Goal: Task Accomplishment & Management: Manage account settings

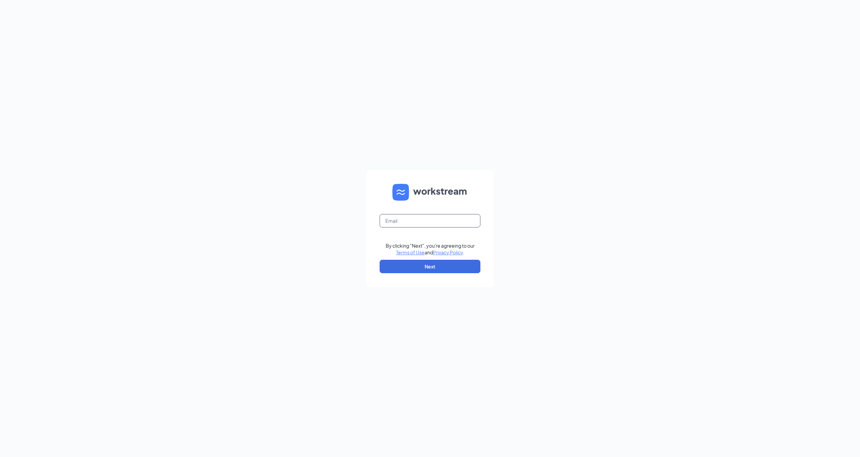
click at [444, 220] on input "text" at bounding box center [429, 220] width 101 height 13
type input "03439@chick-fil-a.com"
click at [460, 265] on button "Next" at bounding box center [429, 266] width 101 height 13
click at [430, 264] on button "Sign In" at bounding box center [429, 266] width 101 height 13
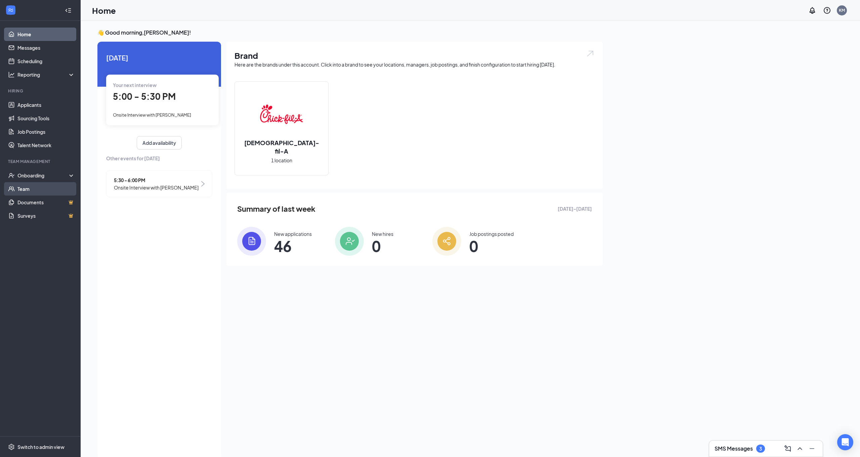
click at [42, 191] on link "Team" at bounding box center [45, 188] width 57 height 13
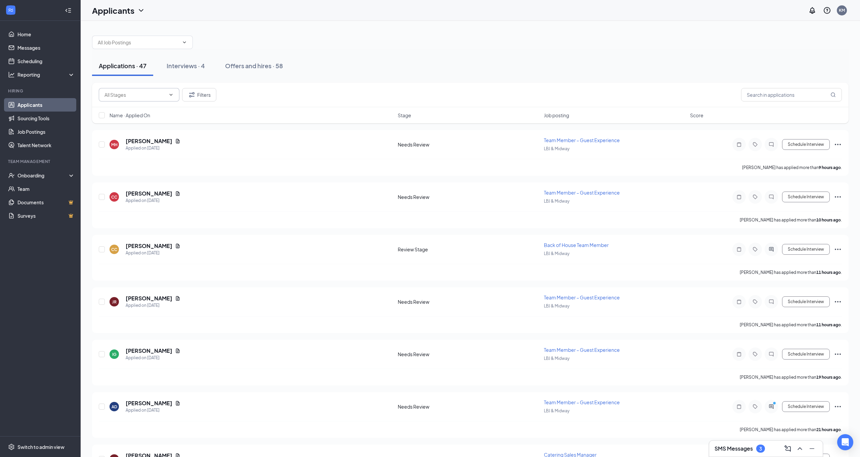
click at [144, 92] on input "text" at bounding box center [134, 94] width 61 height 7
click at [148, 136] on div "Review Stage (37)" at bounding box center [129, 138] width 39 height 7
type input "Review Stage (37)"
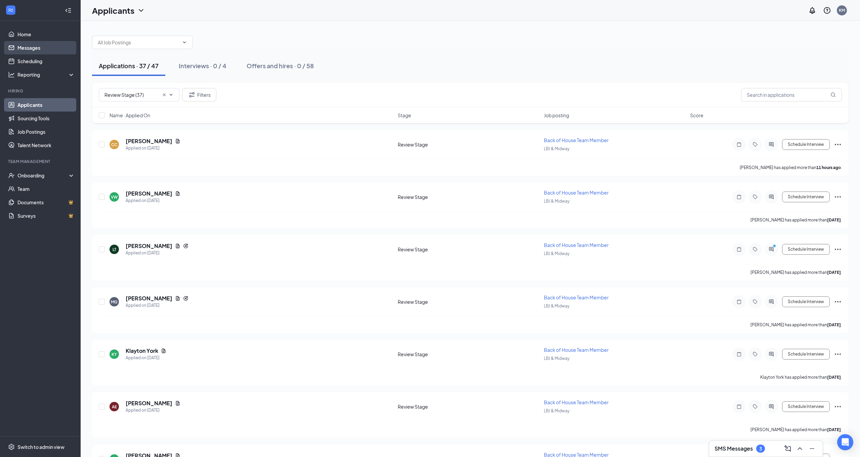
click at [48, 49] on link "Messages" at bounding box center [45, 47] width 57 height 13
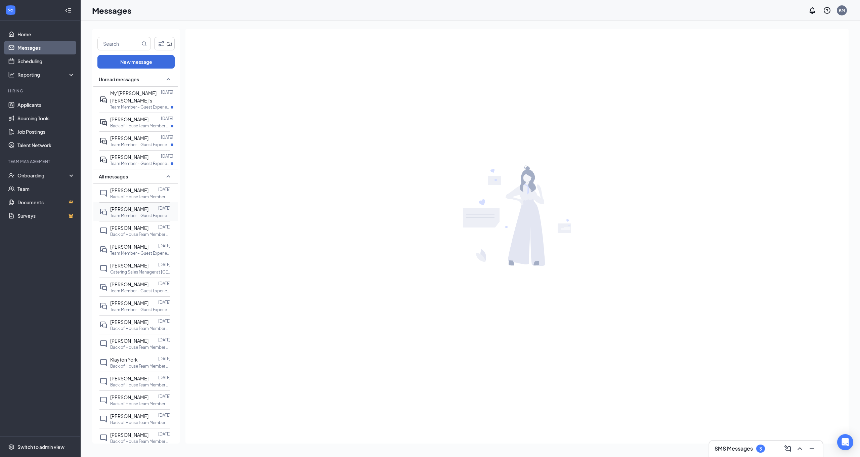
click at [150, 205] on div at bounding box center [153, 208] width 10 height 7
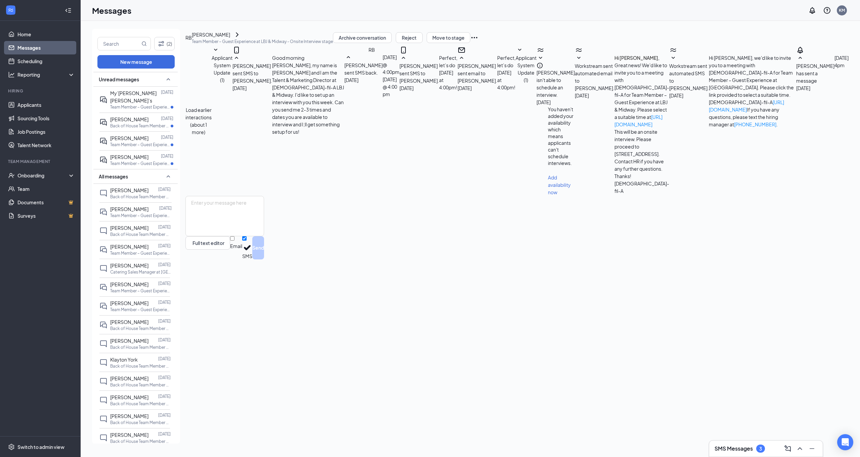
scroll to position [16, 0]
click at [229, 39] on div "Raniyah Brown" at bounding box center [262, 35] width 141 height 8
click at [241, 39] on icon "ChevronRight" at bounding box center [237, 35] width 8 height 8
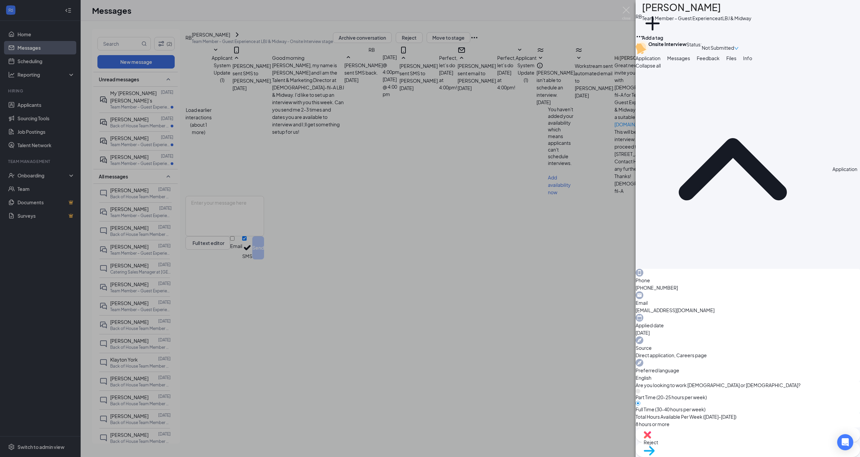
click at [738, 50] on icon "down" at bounding box center [736, 48] width 5 height 5
click at [820, 70] on span "Assign Time" at bounding box center [807, 73] width 26 height 6
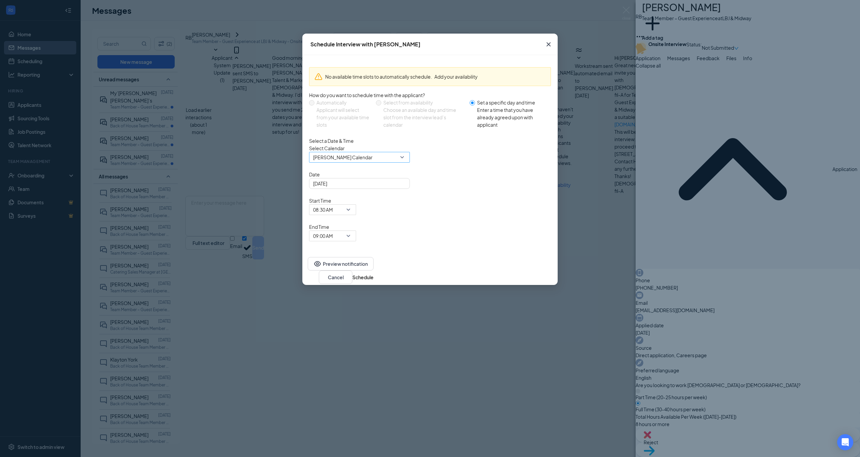
click at [405, 163] on div "Kristi Mead's Calendar" at bounding box center [359, 157] width 101 height 11
click at [427, 142] on div "No available time slots to automatically schedule. Add your availability How do…" at bounding box center [430, 155] width 242 height 187
click at [352, 204] on span "08:30 AM" at bounding box center [332, 209] width 39 height 10
drag, startPoint x: 442, startPoint y: 247, endPoint x: 438, endPoint y: 238, distance: 9.7
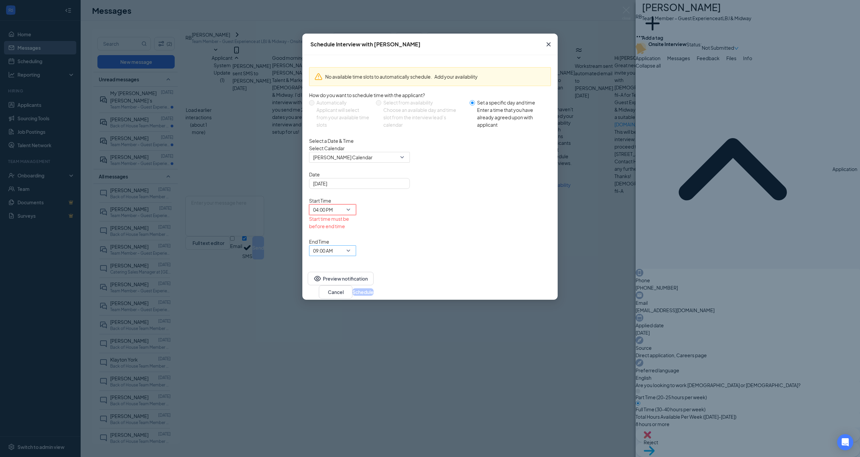
click at [352, 245] on span "09:00 AM" at bounding box center [332, 250] width 39 height 10
drag, startPoint x: 478, startPoint y: 250, endPoint x: 471, endPoint y: 247, distance: 7.2
click at [333, 35] on span "04:30 PM" at bounding box center [323, 31] width 20 height 7
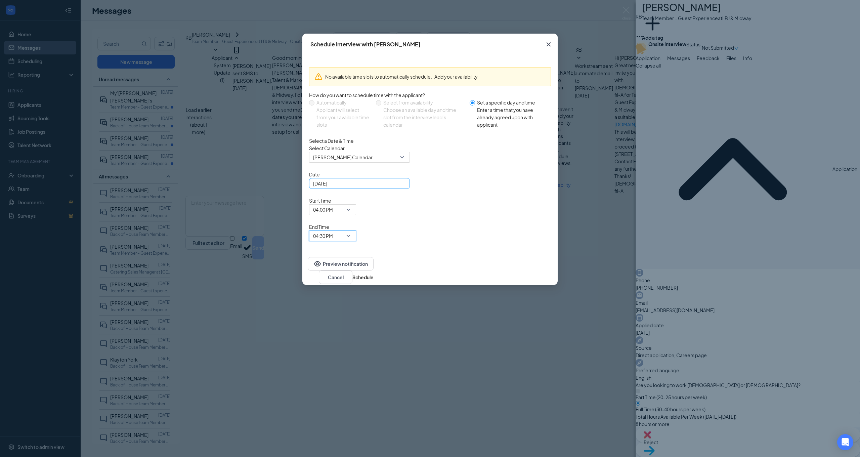
click at [399, 187] on div "Sep 16, 2025" at bounding box center [359, 183] width 93 height 7
type input "Sep 18, 2025"
click at [365, 251] on div "18" at bounding box center [367, 246] width 8 height 8
click at [373, 273] on button "Schedule" at bounding box center [362, 276] width 21 height 7
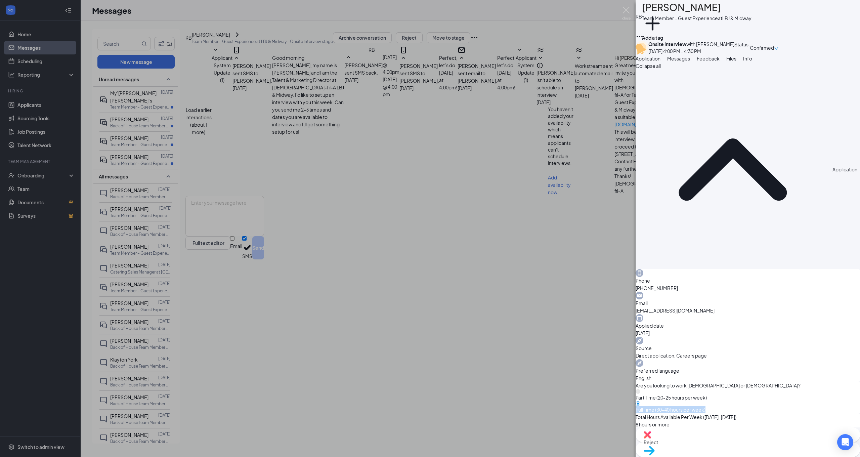
drag, startPoint x: 343, startPoint y: 219, endPoint x: 345, endPoint y: 225, distance: 5.7
click at [343, 221] on div "RB Raniyah Brown Team Member – Guest Experience at LBJ & Midway Add a tag Onsit…" at bounding box center [430, 228] width 860 height 457
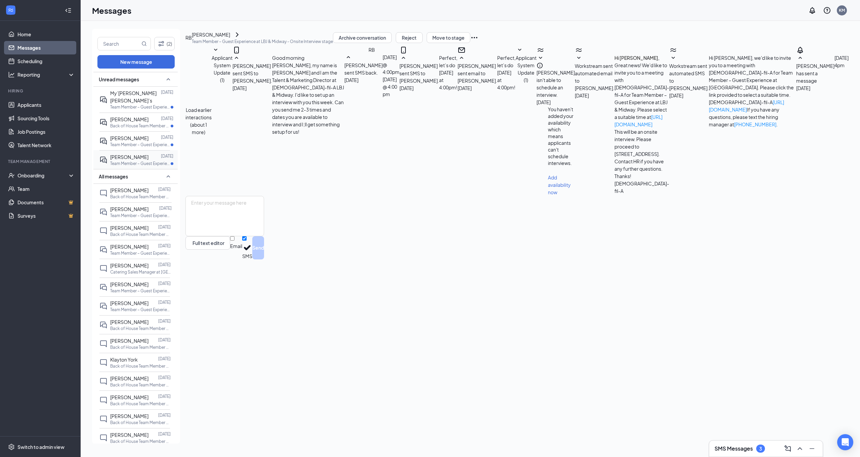
click at [149, 153] on div at bounding box center [154, 156] width 12 height 7
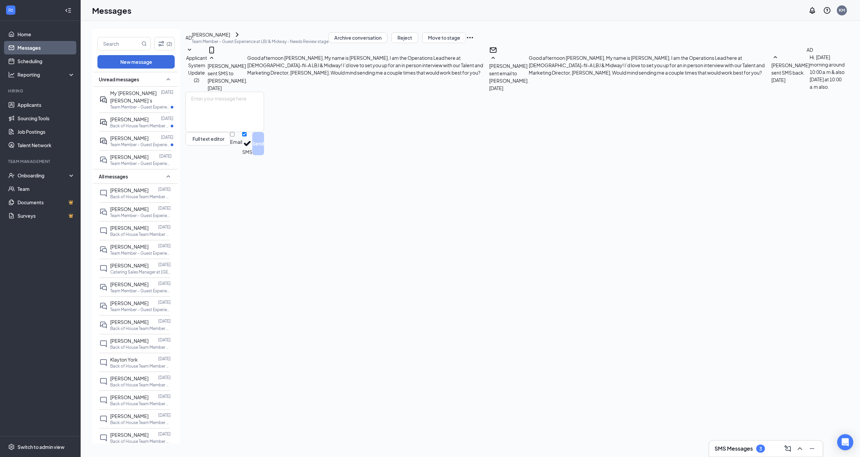
scroll to position [2, 0]
click at [32, 64] on link "Scheduling" at bounding box center [45, 60] width 57 height 13
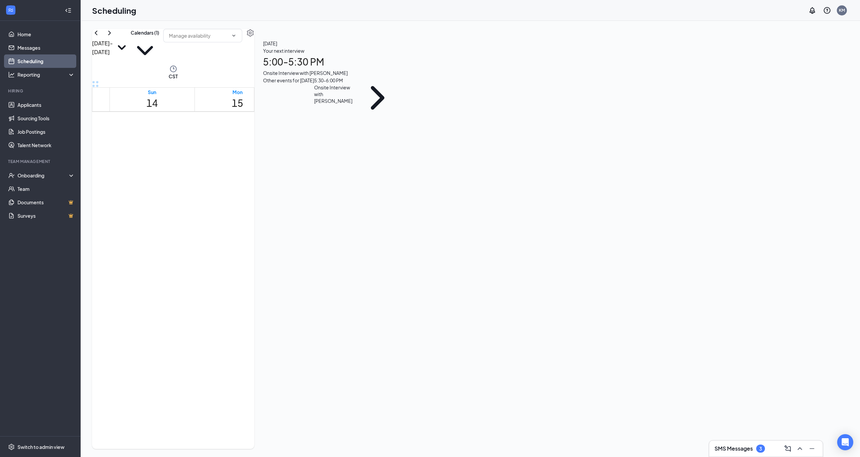
click at [392, 233] on div "10:30-11:00 AM 1" at bounding box center [382, 250] width 31 height 35
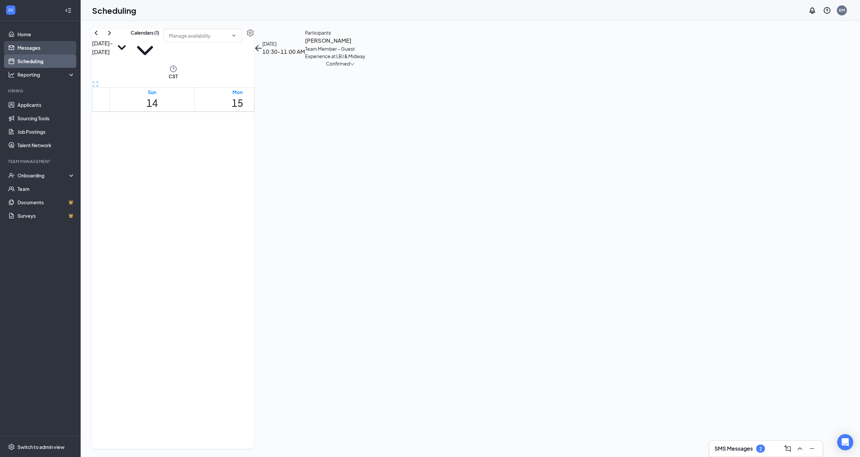
drag, startPoint x: 39, startPoint y: 50, endPoint x: 42, endPoint y: 52, distance: 3.8
click at [39, 50] on link "Messages" at bounding box center [45, 47] width 57 height 13
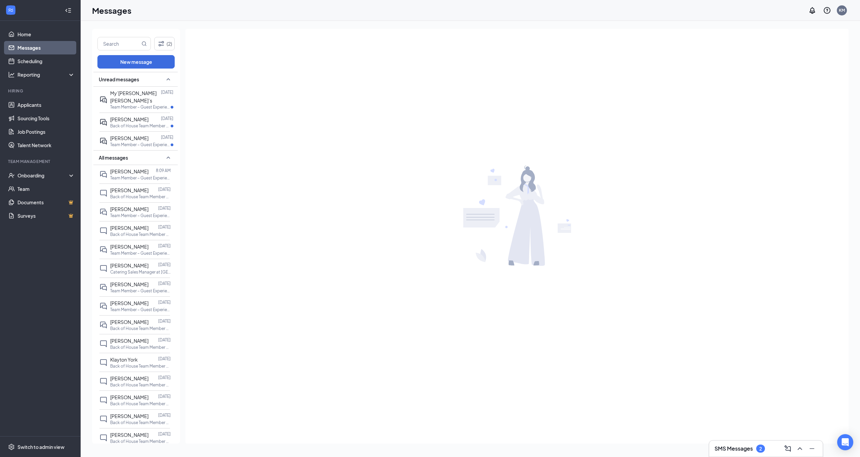
drag, startPoint x: 140, startPoint y: 198, endPoint x: 137, endPoint y: 197, distance: 3.8
click at [138, 206] on span "Amos DeHoyos" at bounding box center [129, 209] width 38 height 6
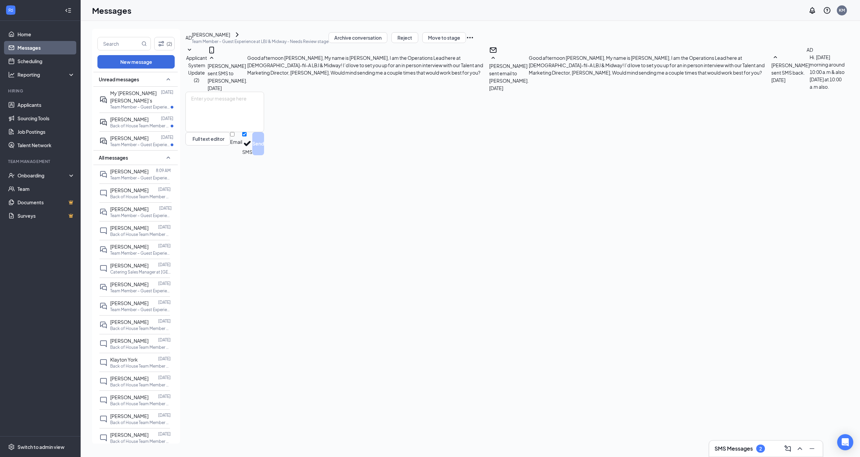
scroll to position [-1, 0]
click at [264, 132] on textarea at bounding box center [224, 112] width 79 height 40
type textarea "Good morning, Wednesday at 10am should work! You will be interviewing with Glen…"
click at [264, 155] on button "Send" at bounding box center [258, 143] width 12 height 23
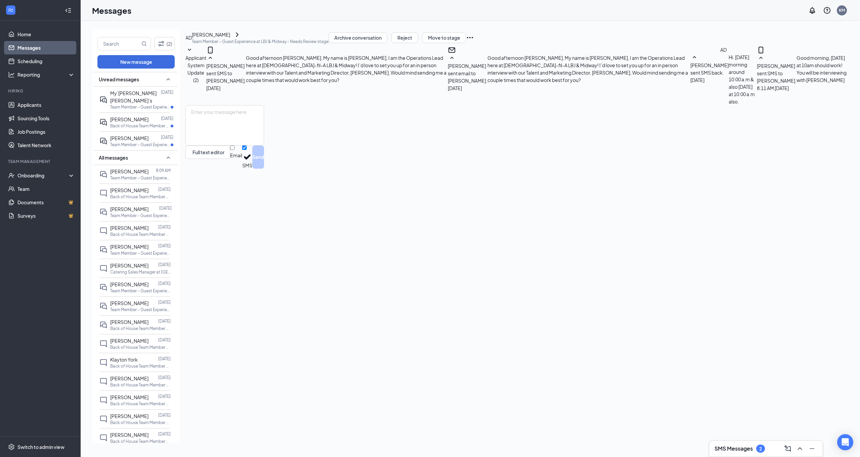
click at [473, 38] on icon "Ellipses" at bounding box center [470, 37] width 6 height 1
click at [762, 31] on div "AD Amos DeHoyos Team Member – Guest Experience at LBJ & Midway - Needs Review s…" at bounding box center [516, 37] width 663 height 17
click at [466, 43] on button "Move to stage" at bounding box center [444, 37] width 44 height 11
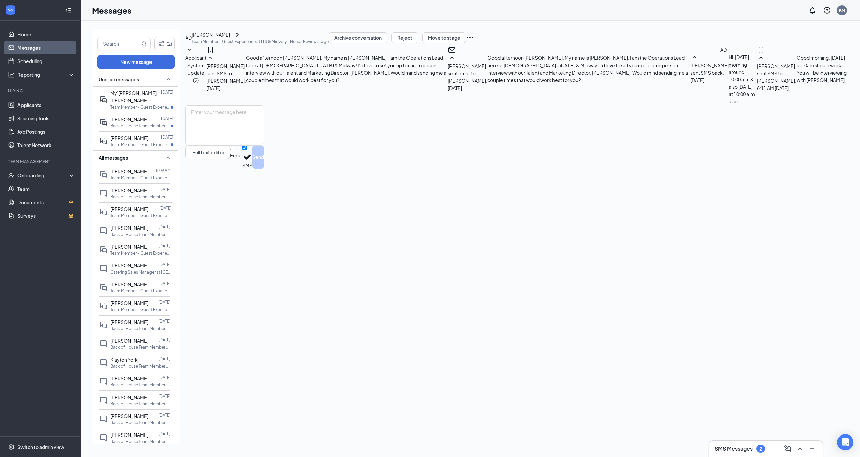
type input "Onsite Interview"
type input "Sep 17, 2025"
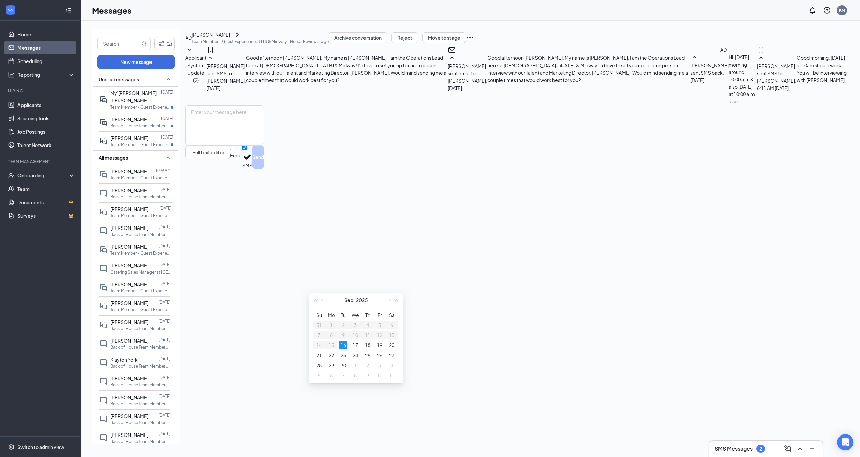
drag, startPoint x: 356, startPoint y: 343, endPoint x: 348, endPoint y: 342, distance: 8.1
click at [355, 343] on div "17" at bounding box center [355, 345] width 8 height 8
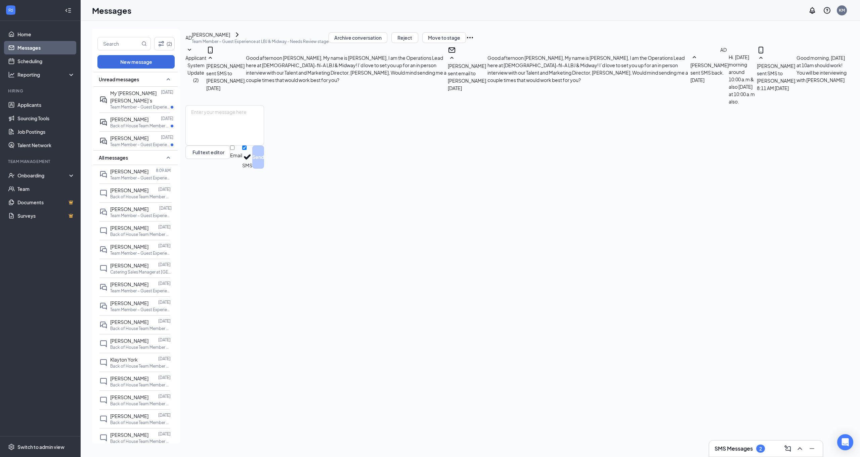
drag, startPoint x: 440, startPoint y: 237, endPoint x: 447, endPoint y: 241, distance: 7.8
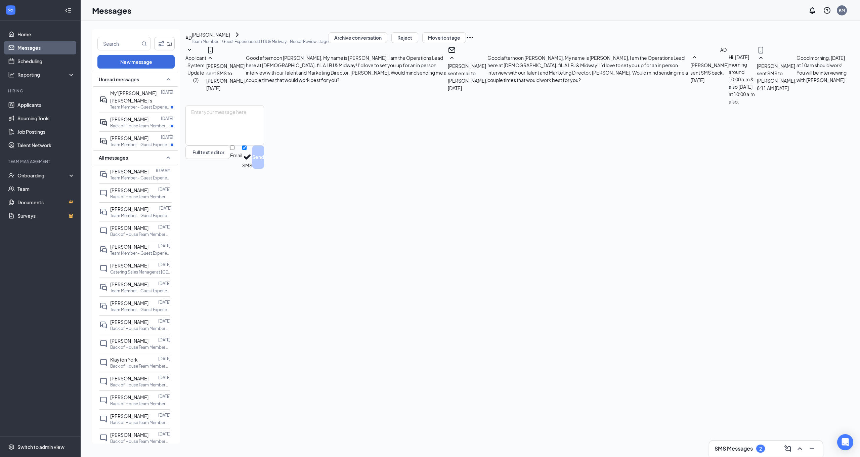
type input "10:00 AM"
type input "10:30 AM"
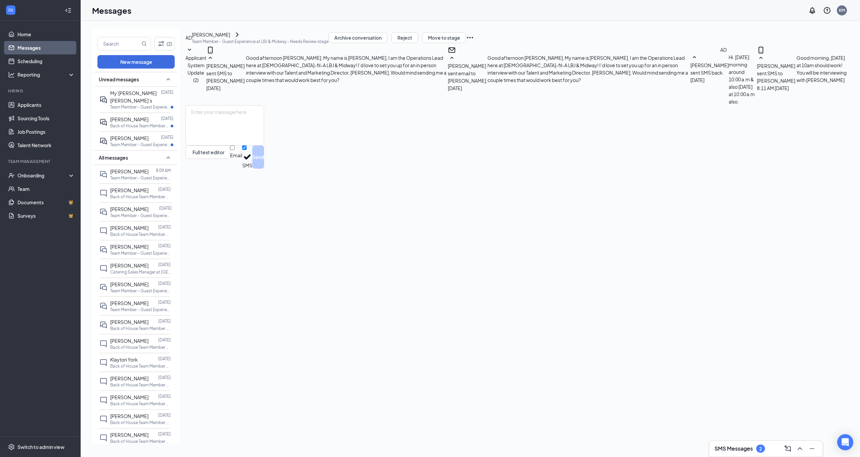
click at [168, 134] on div "Sep 15" at bounding box center [167, 137] width 12 height 7
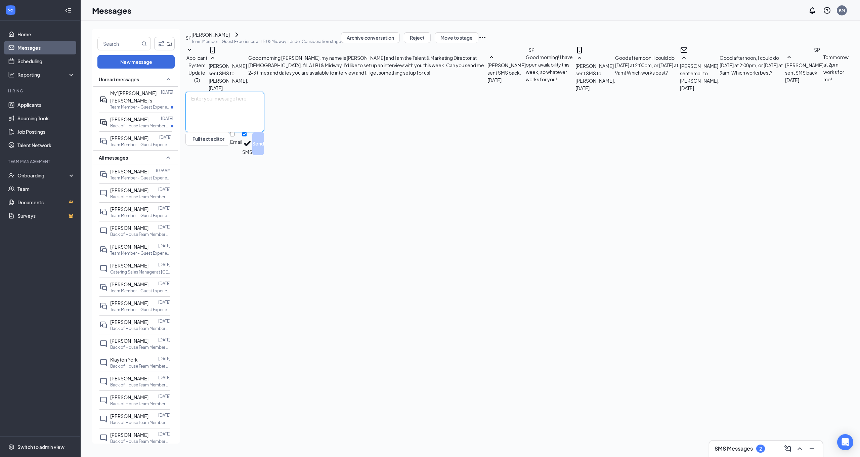
click at [263, 132] on textarea at bounding box center [224, 112] width 79 height 40
type textarea "O"
type textarea "Good morning, I'll put you down for 2pm today!"
drag, startPoint x: 829, startPoint y: 429, endPoint x: 819, endPoint y: 430, distance: 10.1
click at [264, 155] on button "Send" at bounding box center [258, 143] width 12 height 23
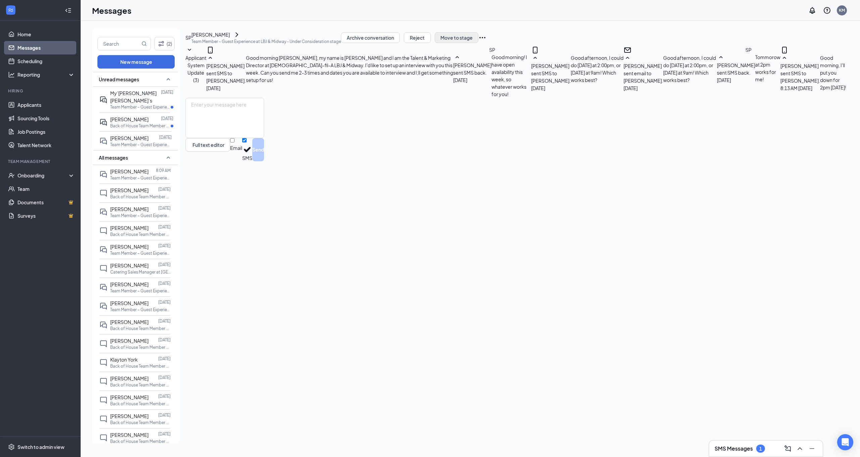
click at [478, 43] on button "Move to stage" at bounding box center [457, 37] width 44 height 11
type input "Onsite Interview (next stage)"
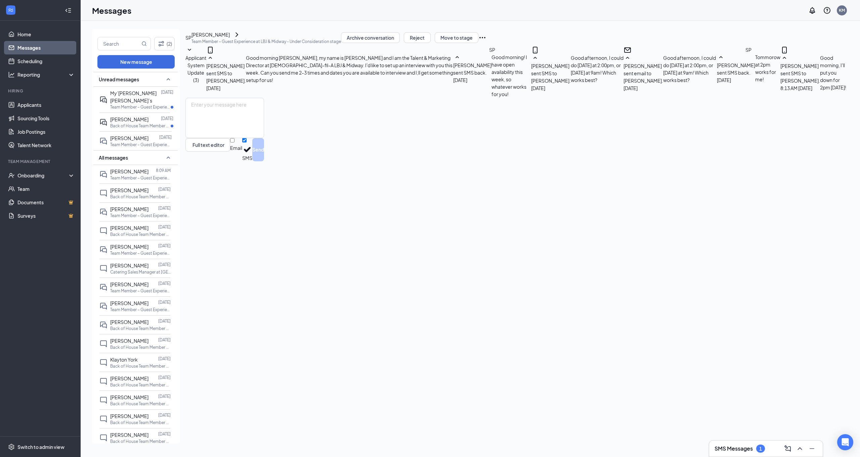
type input "02:00 PM"
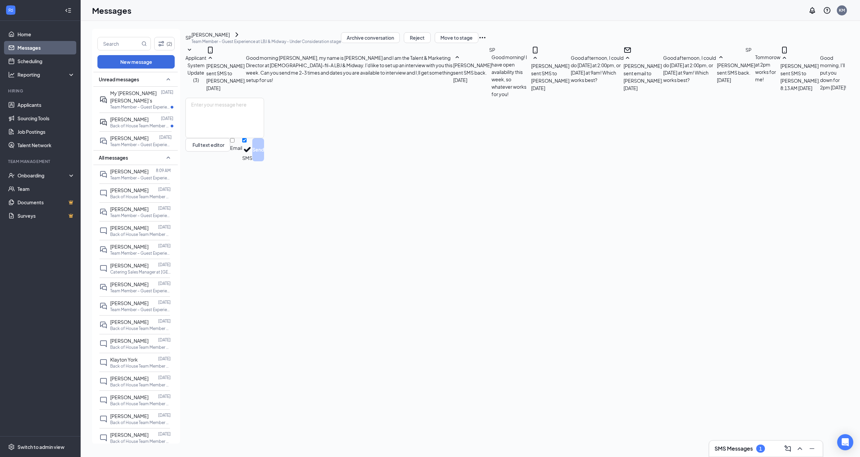
type input "02:30 PM"
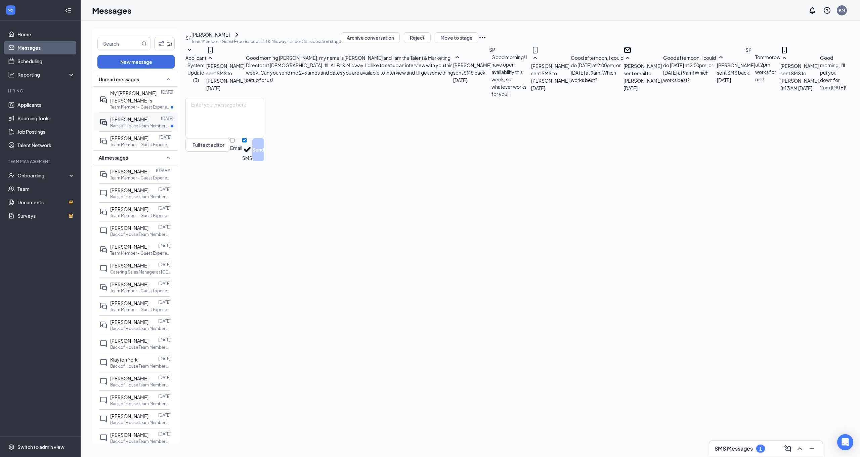
click at [164, 123] on p "Back of House Team Member at LBJ & Midway" at bounding box center [140, 126] width 60 height 6
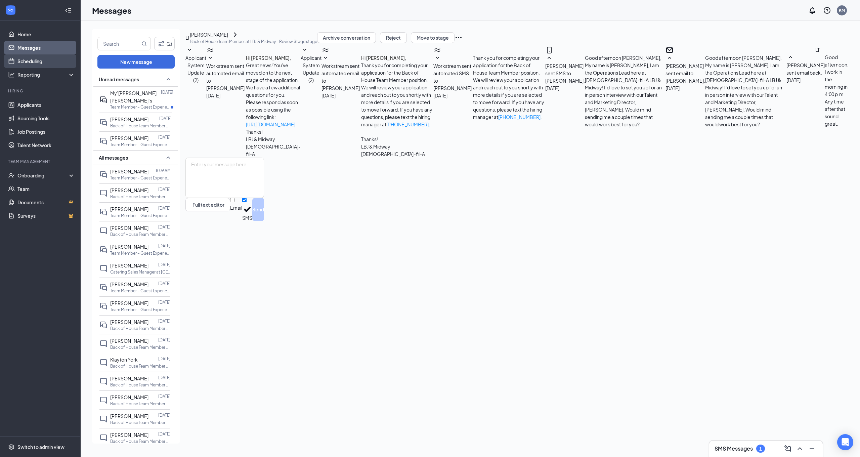
click at [43, 59] on link "Scheduling" at bounding box center [45, 60] width 57 height 13
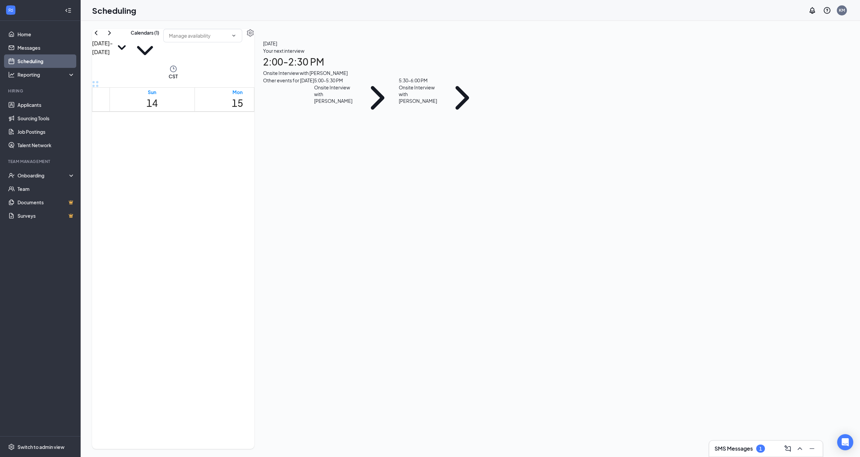
scroll to position [485, 0]
click at [476, 315] on span "4:00-4:30 PM" at bounding box center [464, 330] width 25 height 30
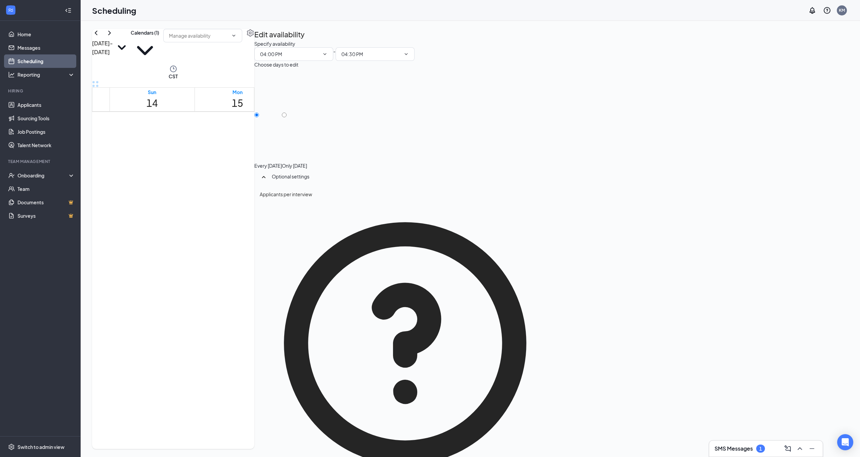
click at [476, 315] on div "4:00-4:30 PM" at bounding box center [464, 330] width 25 height 30
click at [481, 314] on span "4:00-4:30 PM" at bounding box center [489, 317] width 26 height 7
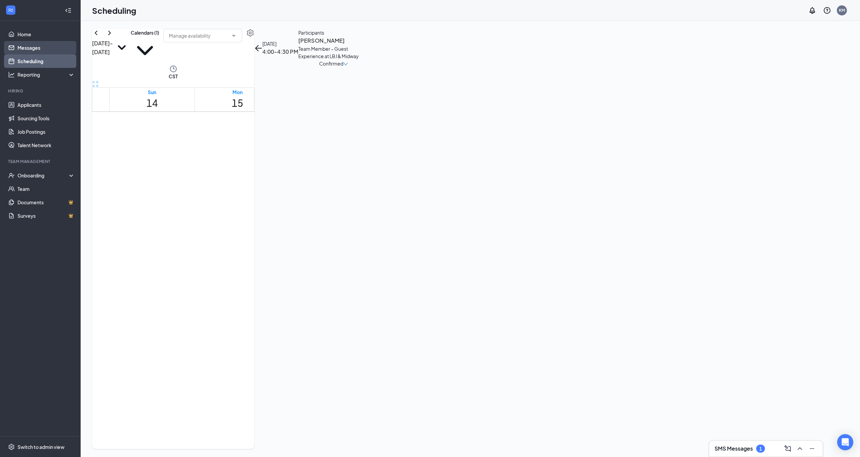
click at [43, 51] on link "Messages" at bounding box center [45, 47] width 57 height 13
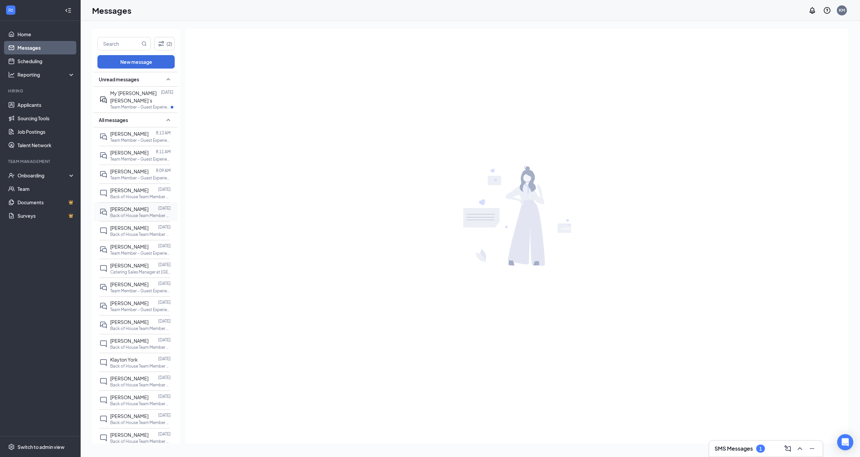
drag, startPoint x: 118, startPoint y: 197, endPoint x: 114, endPoint y: 196, distance: 3.7
click at [117, 202] on div "Laura Torres Sep 15 Back of House Team Member at LBJ & Midway" at bounding box center [134, 211] width 71 height 19
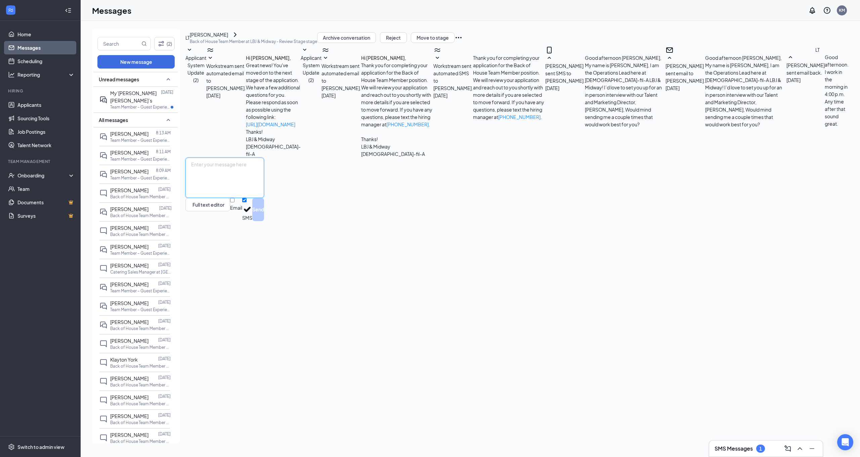
click at [264, 198] on textarea at bounding box center [224, 177] width 79 height 40
type textarea "Does Wednesday at 4pm work for you? We could also do 4:30pm."
click at [264, 221] on button "Send" at bounding box center [258, 209] width 12 height 23
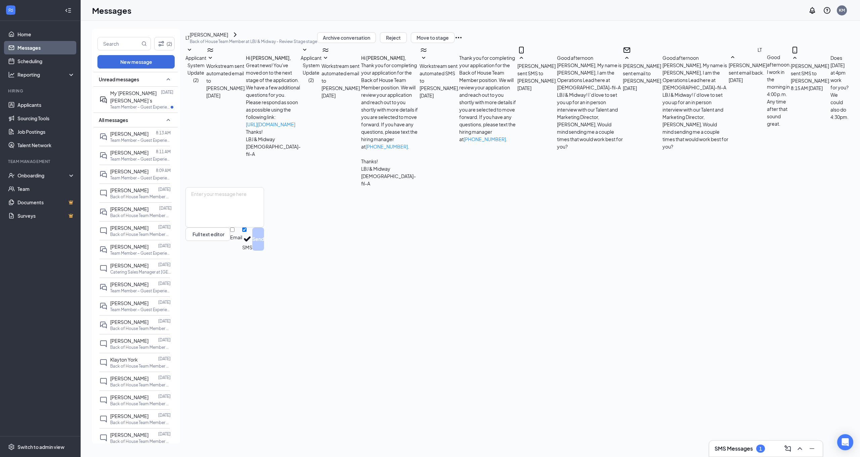
scroll to position [3, 0]
click at [149, 104] on p "Team Member – Guest Experience at LBJ & Midway" at bounding box center [140, 107] width 60 height 6
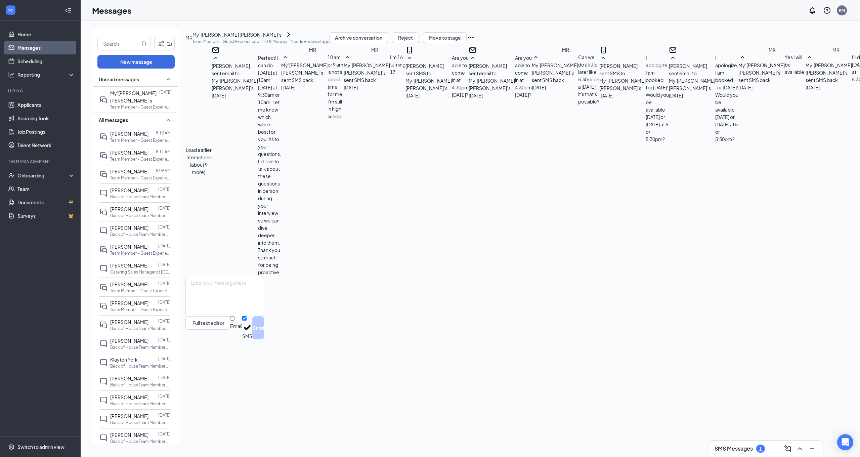
scroll to position [106, 0]
click at [212, 316] on textarea at bounding box center [224, 296] width 79 height 40
type textarea "Great! I will put you down for 5:30 on Wednesday!"
drag, startPoint x: 831, startPoint y: 432, endPoint x: 824, endPoint y: 434, distance: 6.9
click at [264, 339] on button "Send" at bounding box center [258, 327] width 12 height 23
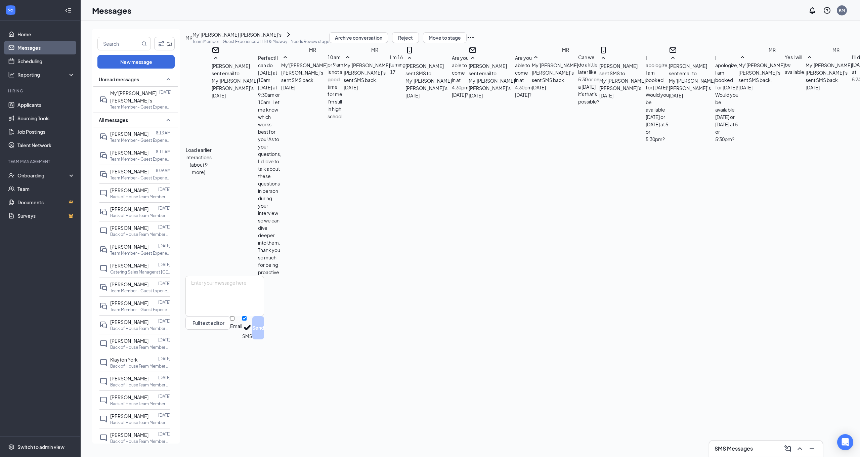
scroll to position [143, 0]
click at [466, 43] on button "Move to stage" at bounding box center [445, 37] width 44 height 11
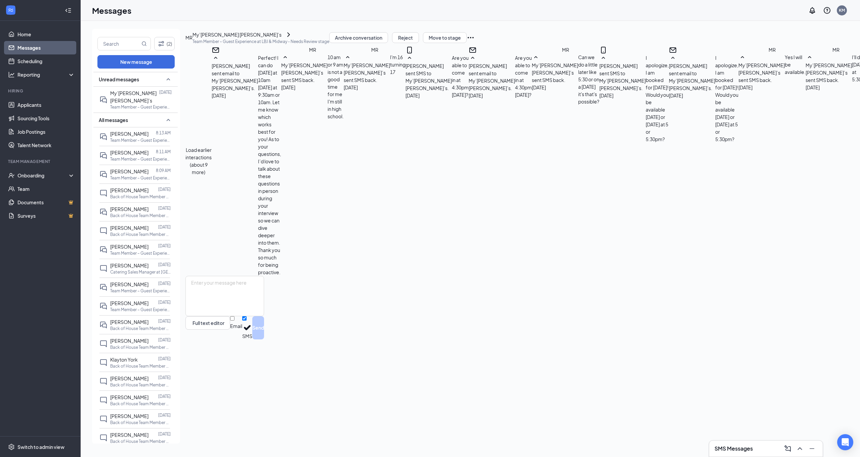
type input "Onsite Interview"
type input "Sep 17, 2025"
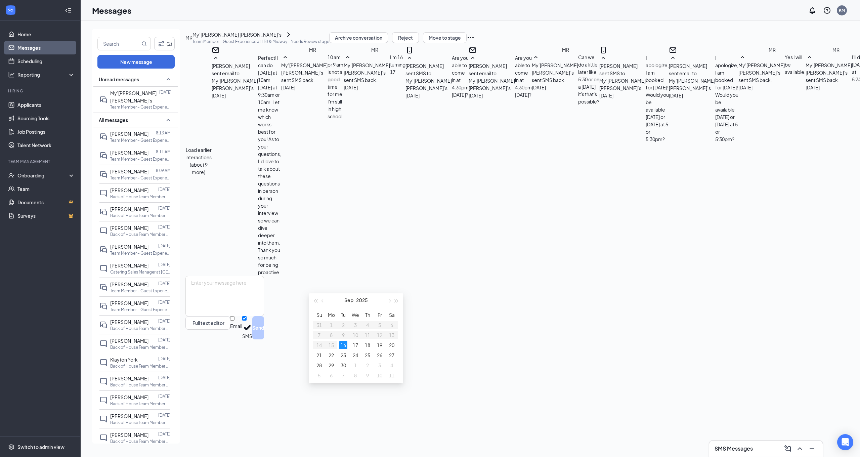
drag, startPoint x: 355, startPoint y: 344, endPoint x: 369, endPoint y: 336, distance: 16.2
click at [358, 343] on div "17" at bounding box center [355, 345] width 8 height 8
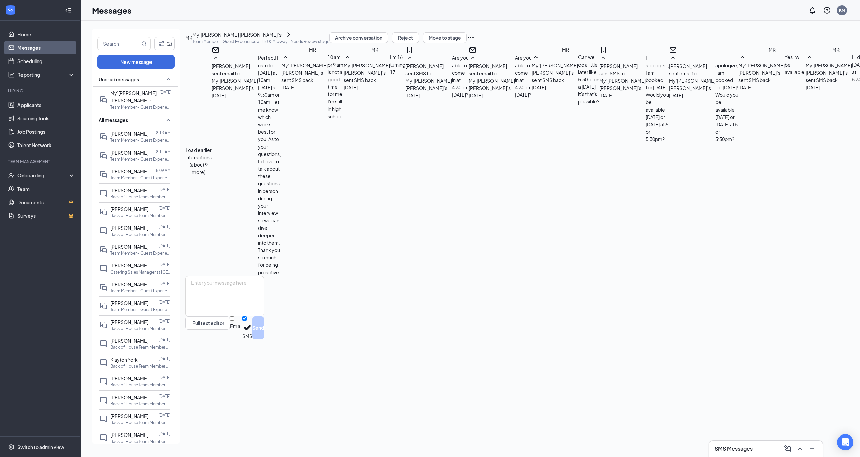
type input "05:30 PM"
type input "06:00 PM"
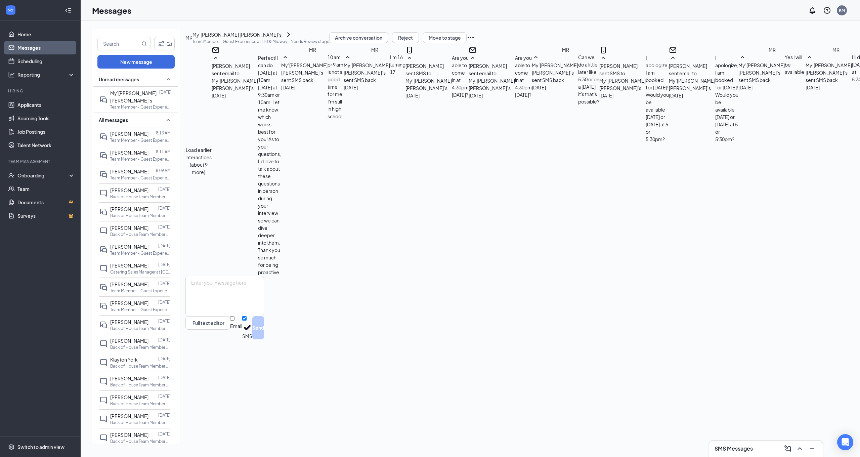
scroll to position [1034, 0]
click at [30, 444] on div "Switch to admin view" at bounding box center [40, 446] width 47 height 7
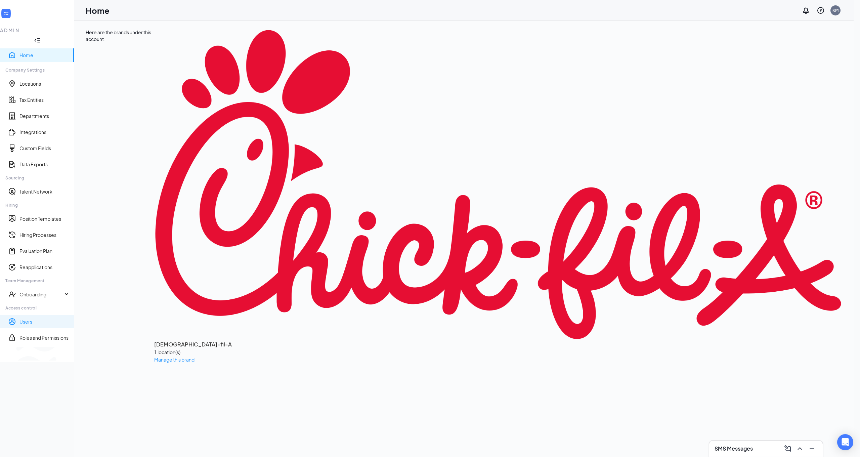
click at [42, 318] on link "Users" at bounding box center [43, 321] width 49 height 7
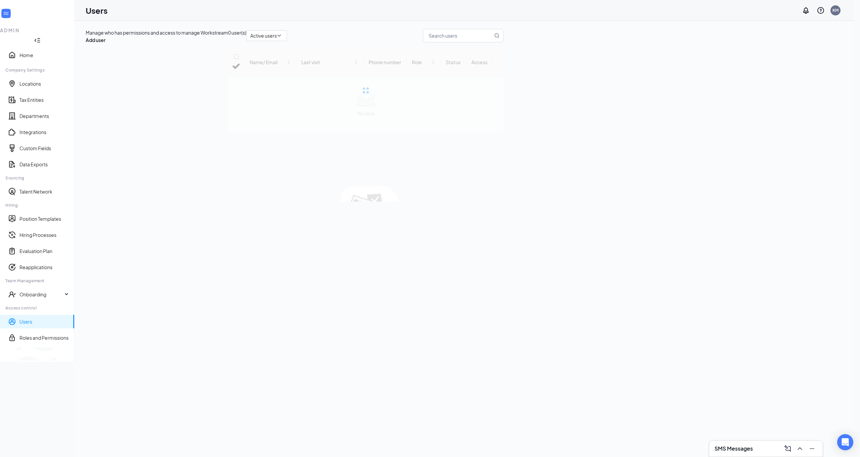
checkbox input "false"
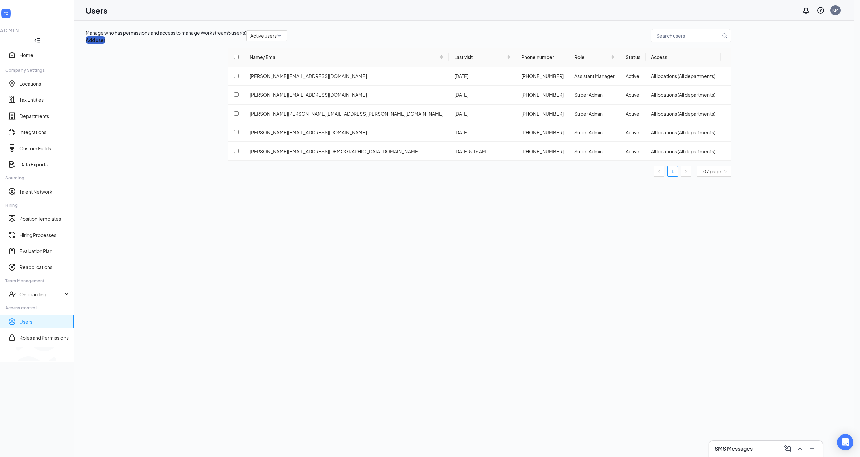
click at [105, 39] on button "Add user" at bounding box center [96, 39] width 20 height 7
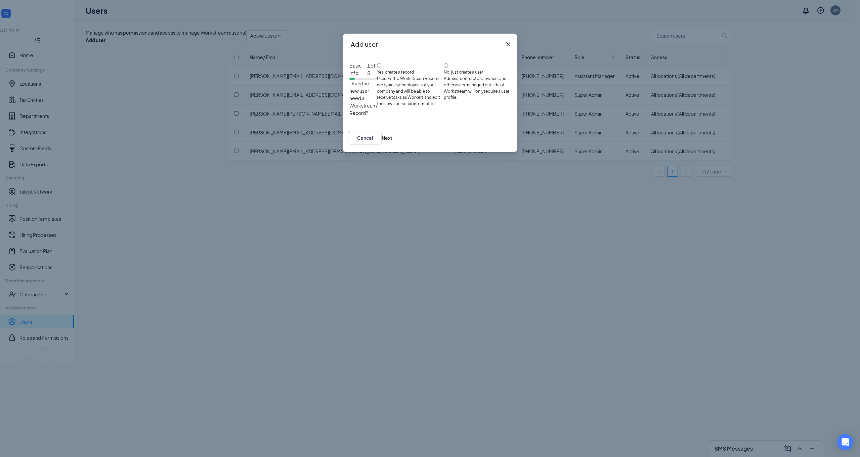
click at [377, 76] on span "Yes, create a record" at bounding box center [410, 72] width 67 height 6
click at [377, 67] on input "Yes, create a record Users with a Workstream Record are typically employees of …" at bounding box center [379, 65] width 4 height 4
radio input "true"
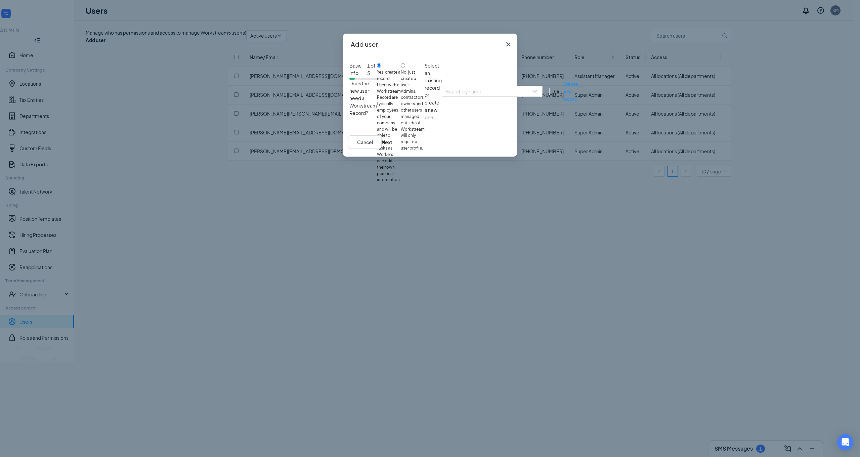
click at [405, 67] on input "No, just create a user Admins, contractors, owners and other users managed outs…" at bounding box center [403, 65] width 4 height 4
radio input "true"
radio input "false"
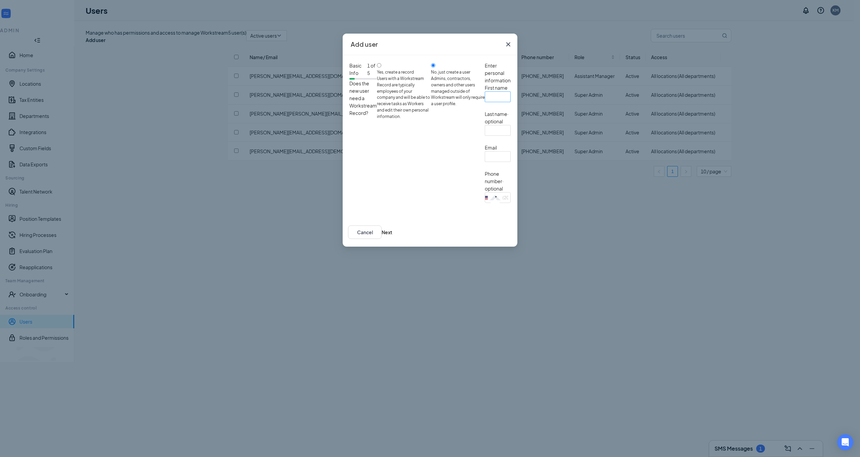
drag, startPoint x: 323, startPoint y: 167, endPoint x: 329, endPoint y: 160, distance: 8.9
click at [485, 162] on form "First name Last name · optional Email Phone number · optional United States + 1…" at bounding box center [498, 146] width 26 height 124
type input "Glenn"
type input "Richardson"
click at [485, 206] on form "First name Glenn Last name · optional Richardson Email Phone number · optional …" at bounding box center [498, 146] width 26 height 124
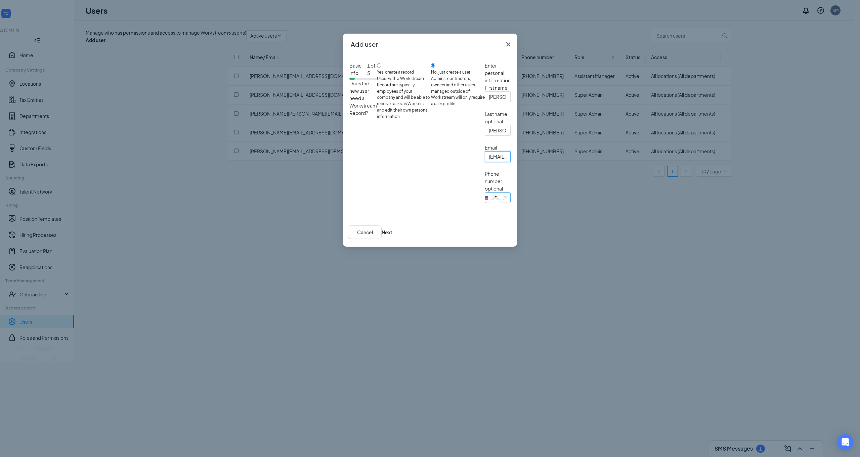
type input "andyric@sbcglobal.net"
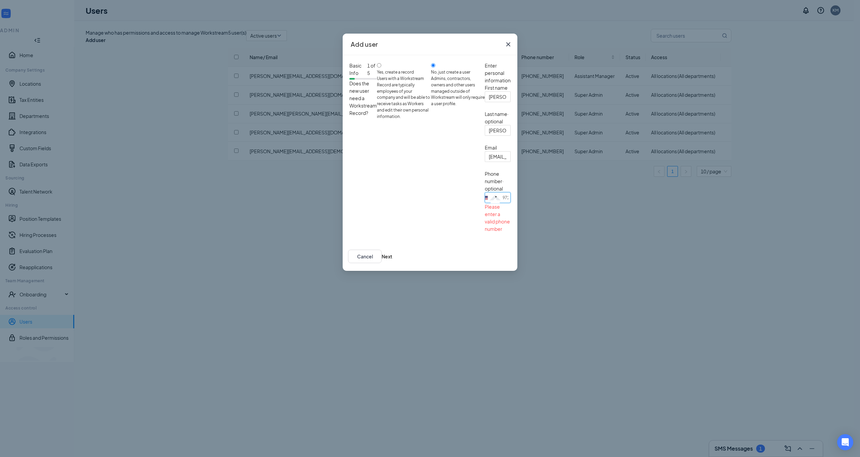
type input "9725337708"
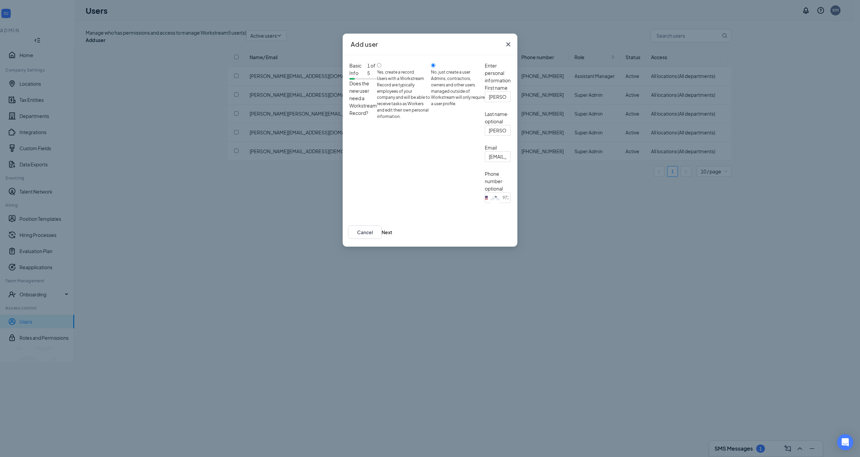
click at [485, 208] on div at bounding box center [498, 205] width 26 height 5
click at [392, 236] on button "Next" at bounding box center [386, 231] width 11 height 7
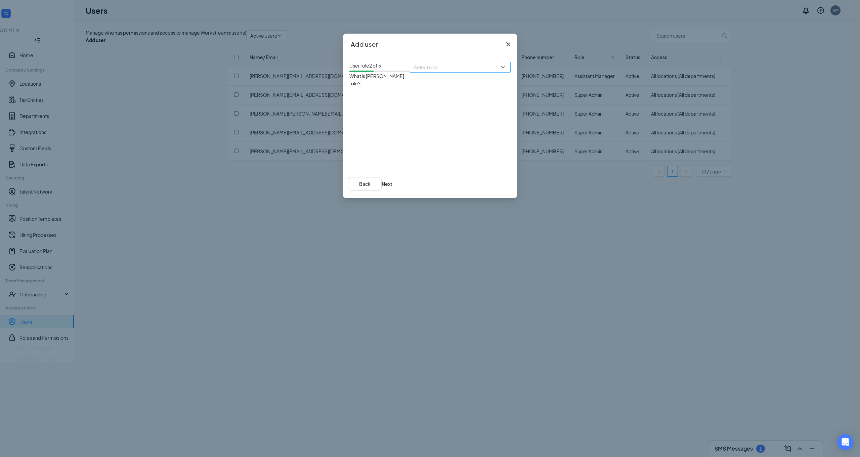
click at [410, 100] on div "Select role" at bounding box center [460, 112] width 101 height 101
click at [414, 72] on input "search" at bounding box center [458, 67] width 88 height 10
drag, startPoint x: 451, startPoint y: 43, endPoint x: 456, endPoint y: 69, distance: 27.1
click at [458, 72] on div "Add user User role 2 of 5 What is Glenn's role? Select role 55719 55720 Super A…" at bounding box center [430, 116] width 175 height 165
click at [414, 72] on input "search" at bounding box center [458, 67] width 88 height 10
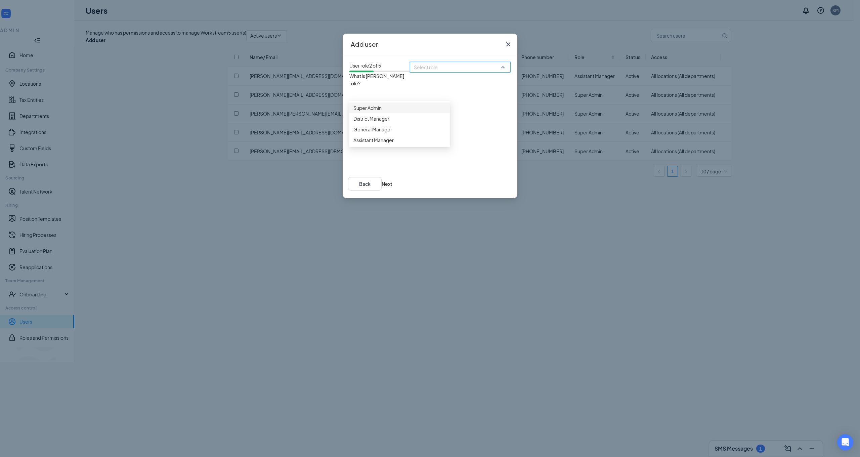
click at [375, 111] on span "Super Admin" at bounding box center [399, 107] width 93 height 7
click at [392, 187] on button "Next" at bounding box center [386, 183] width 11 height 7
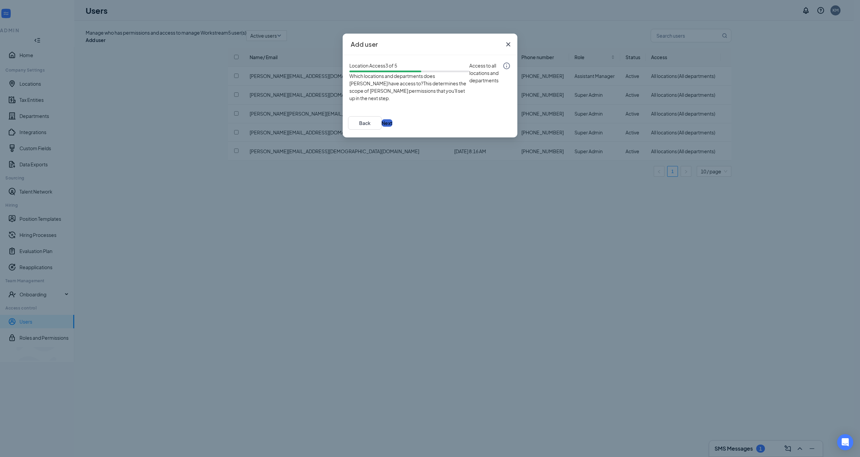
click at [392, 127] on button "Next" at bounding box center [386, 122] width 11 height 7
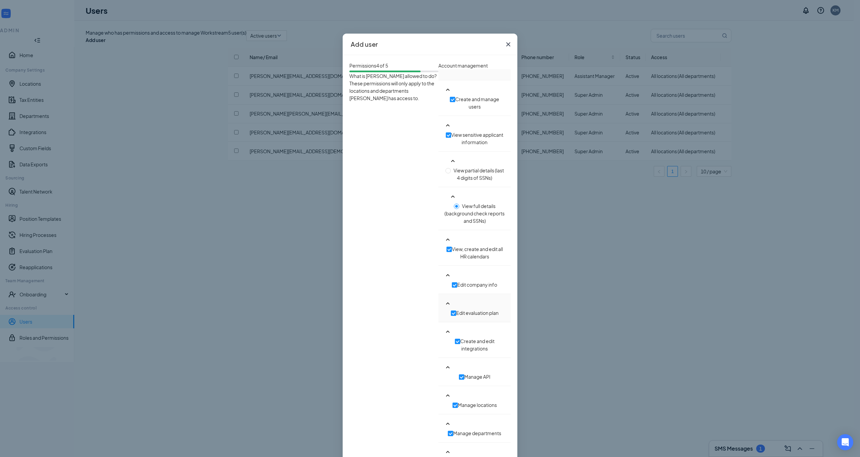
scroll to position [361, 0]
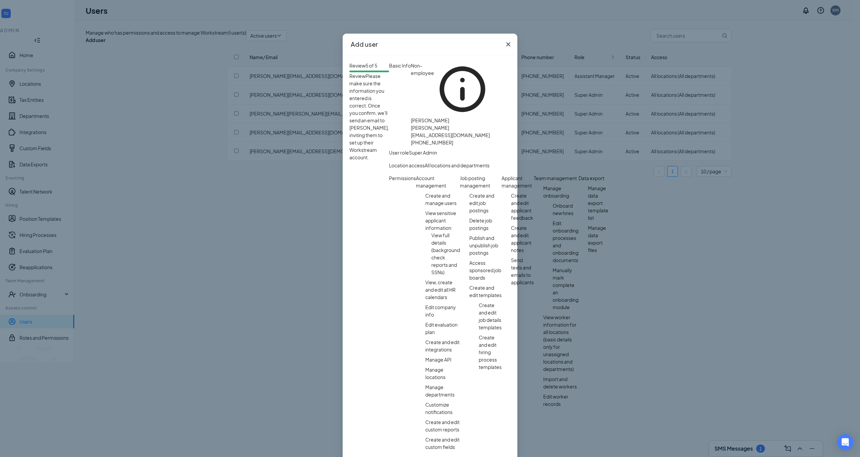
scroll to position [222, 0]
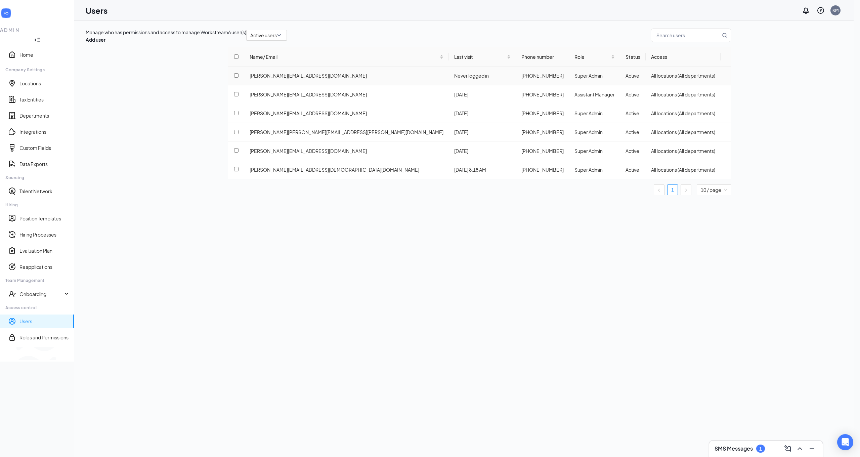
scroll to position [0, 0]
click at [726, 76] on div at bounding box center [726, 76] width 0 height 0
click at [829, 124] on span "Reset password" at bounding box center [825, 121] width 36 height 6
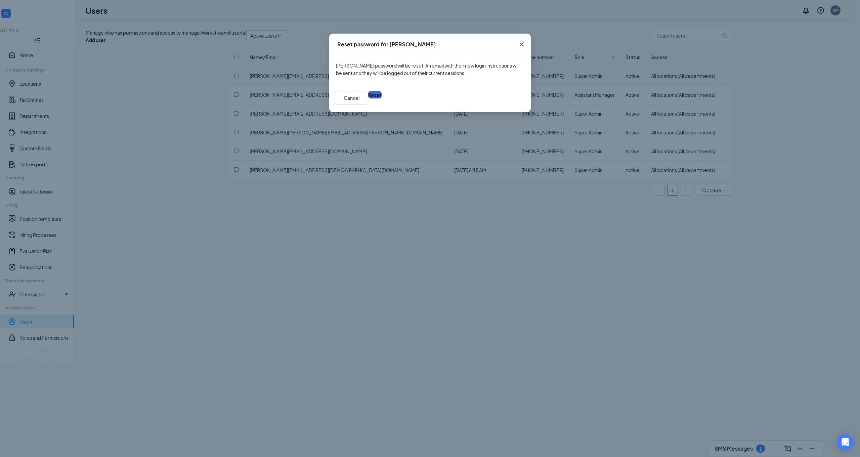
click at [381, 98] on button "Reset" at bounding box center [374, 94] width 13 height 7
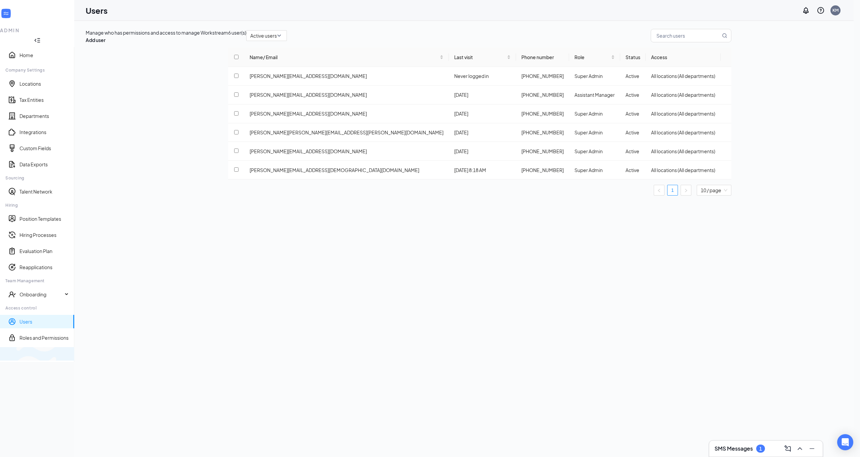
click at [112, 357] on div "Switch to team view" at bounding box center [112, 353] width 0 height 7
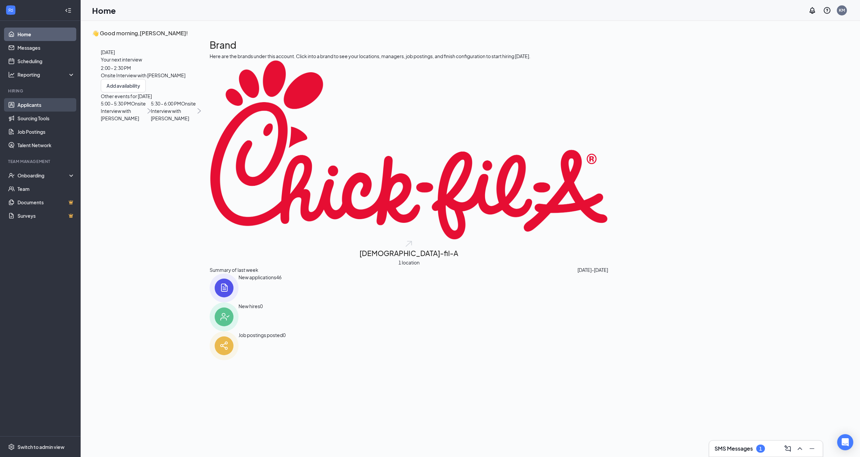
click at [34, 104] on link "Applicants" at bounding box center [45, 104] width 57 height 13
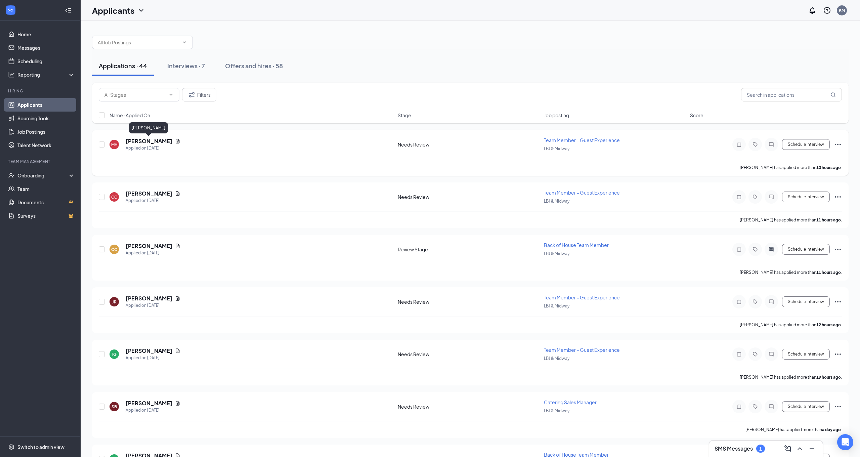
click at [162, 141] on h5 "Makayla Holland" at bounding box center [149, 140] width 47 height 7
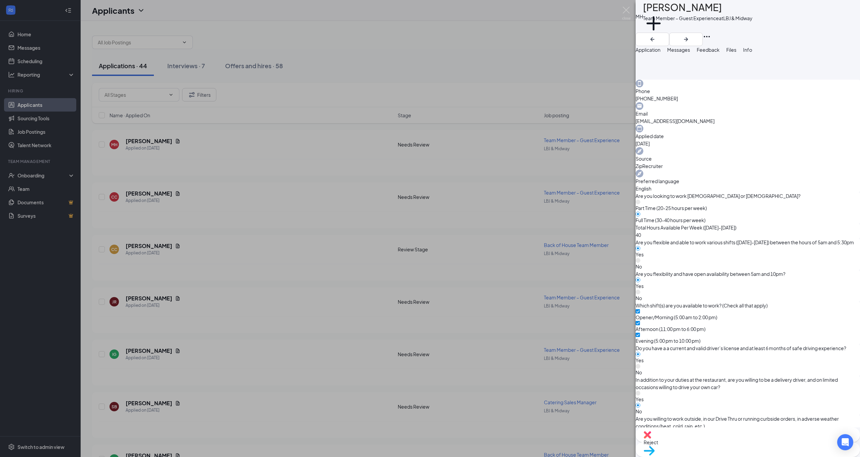
scroll to position [178, 0]
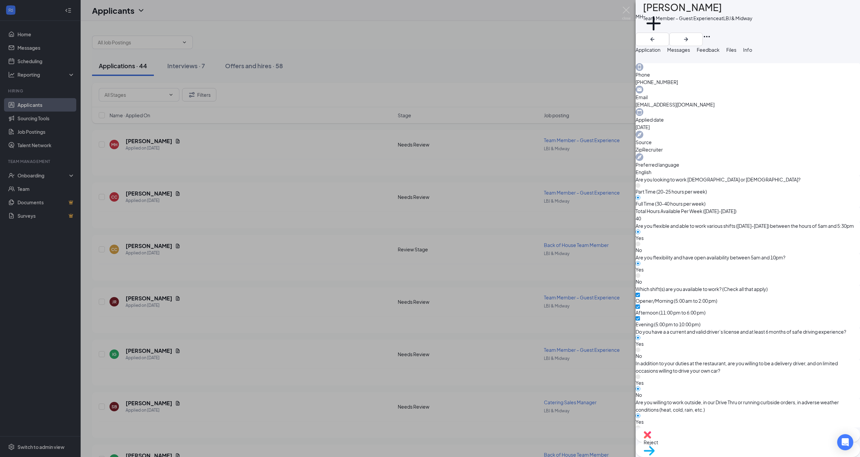
scroll to position [197, 0]
drag, startPoint x: 586, startPoint y: 63, endPoint x: 563, endPoint y: 63, distance: 22.8
click at [577, 61] on div "MH Makayla Holland Team Member – Guest Experience at LBJ & Midway Add a tag App…" at bounding box center [430, 228] width 860 height 457
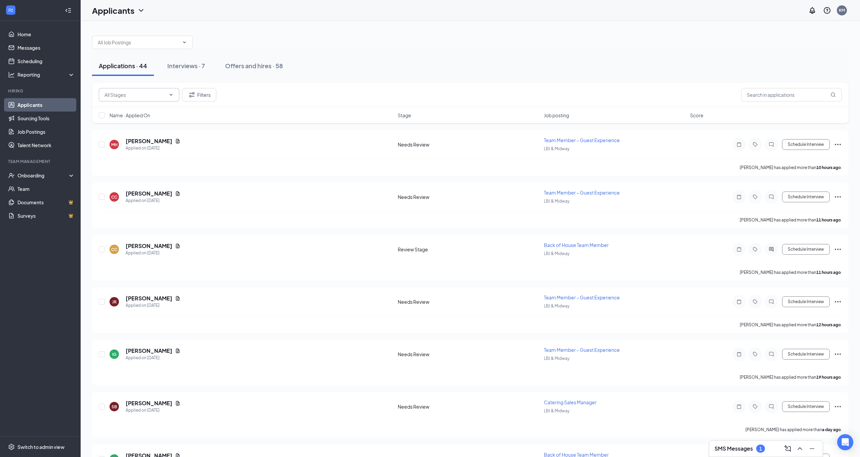
click at [176, 93] on span at bounding box center [139, 94] width 81 height 13
click at [162, 91] on input "text" at bounding box center [134, 94] width 61 height 7
click at [152, 134] on div "Review Stage (37)" at bounding box center [144, 138] width 81 height 15
type input "Review Stage (37)"
click at [159, 141] on h5 "Cesar Caceres" at bounding box center [149, 140] width 47 height 7
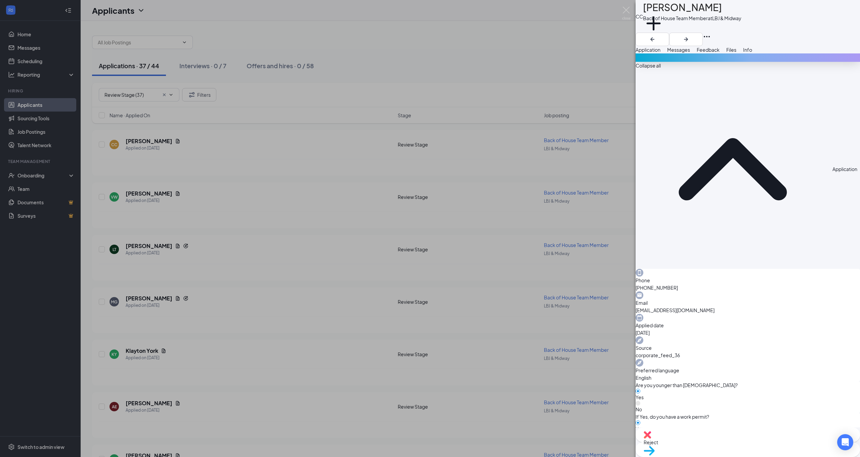
scroll to position [231, 0]
click at [452, 77] on div "CC Cesar Caceres Back of House Team Member at LBJ & Midway Add a tag Applicatio…" at bounding box center [430, 228] width 860 height 457
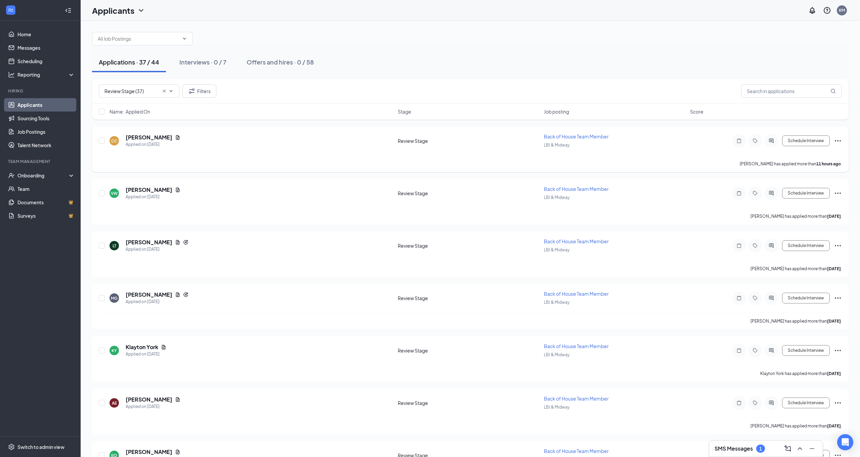
scroll to position [5, 0]
click at [838, 138] on icon "Ellipses" at bounding box center [837, 140] width 8 height 8
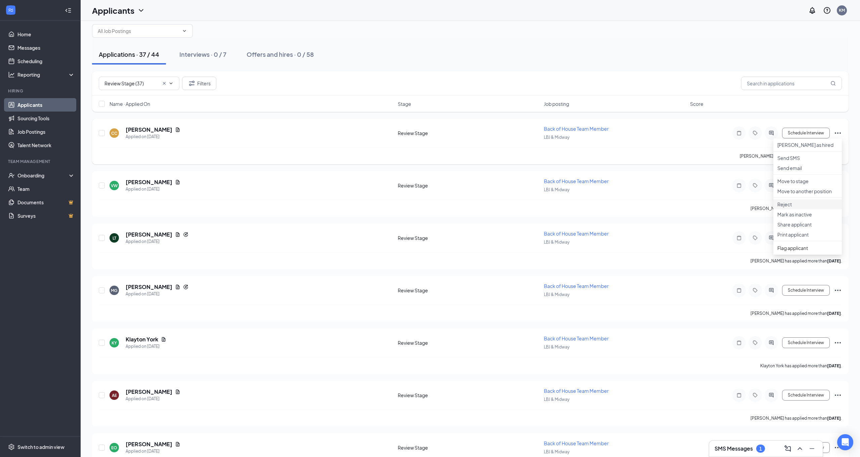
click at [820, 209] on li "Reject" at bounding box center [807, 204] width 69 height 10
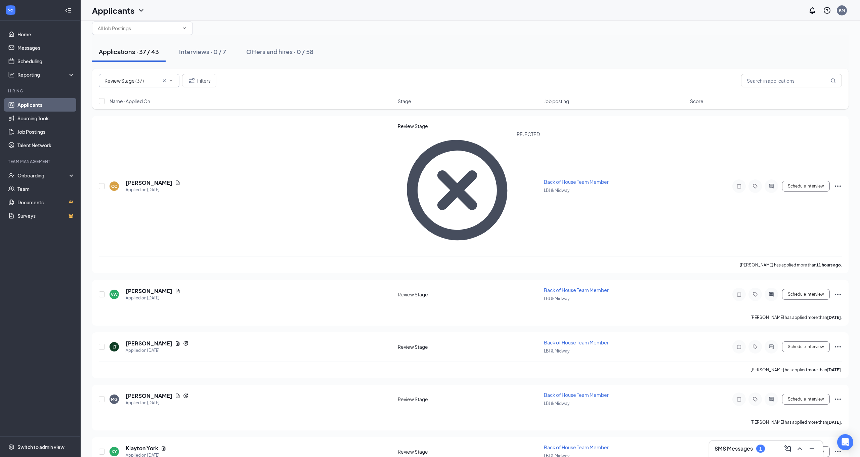
scroll to position [14, 0]
click at [169, 79] on icon "ChevronDown" at bounding box center [170, 80] width 5 height 5
click at [163, 80] on icon "Cross" at bounding box center [164, 80] width 5 height 5
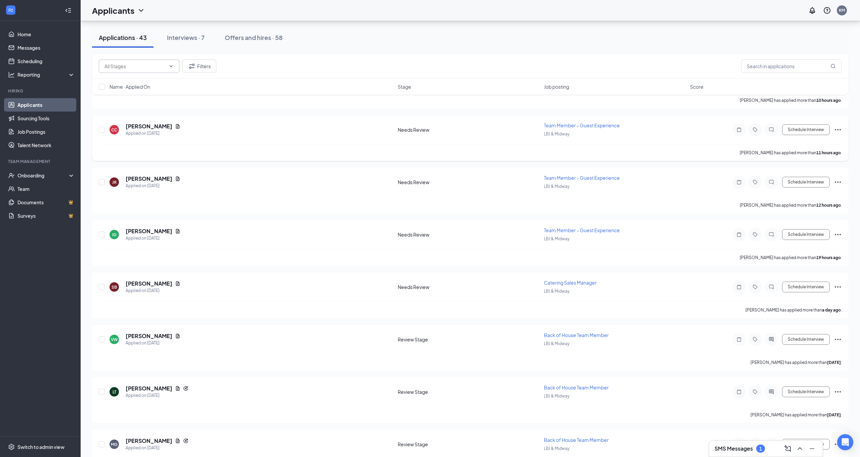
scroll to position [68, 0]
click at [175, 178] on icon "Document" at bounding box center [177, 177] width 5 height 5
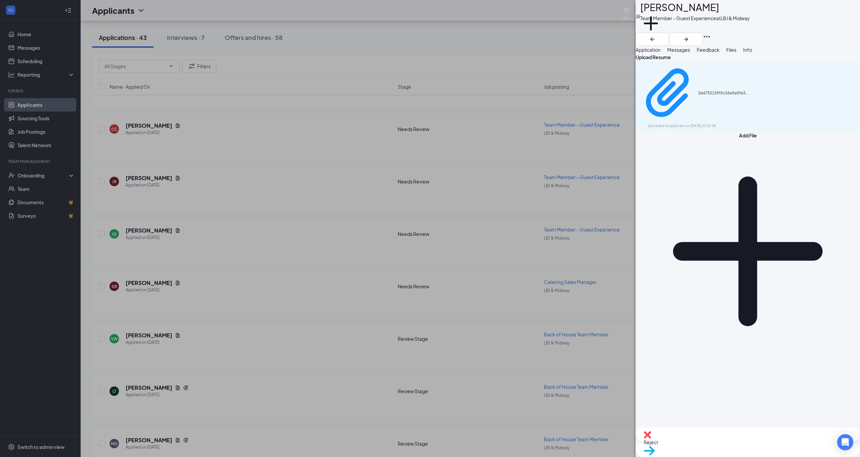
click at [856, 96] on icon "Download" at bounding box center [856, 96] width 0 height 0
click at [657, 53] on span "Application" at bounding box center [647, 50] width 25 height 6
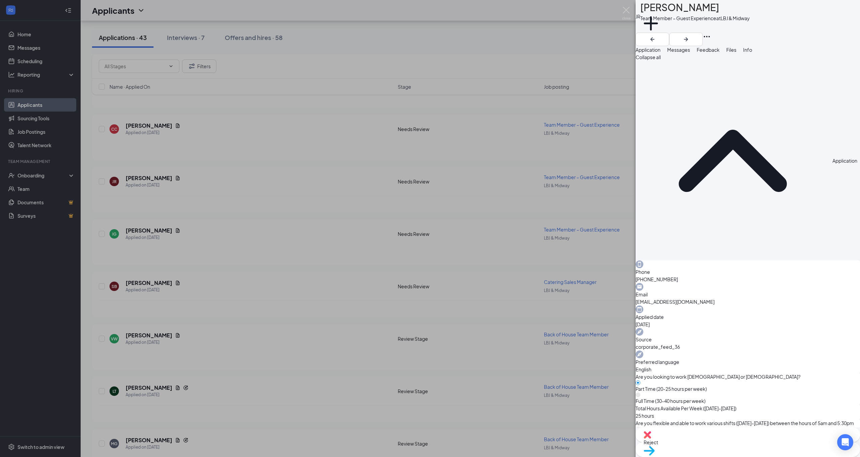
click at [690, 53] on span "Messages" at bounding box center [678, 50] width 23 height 6
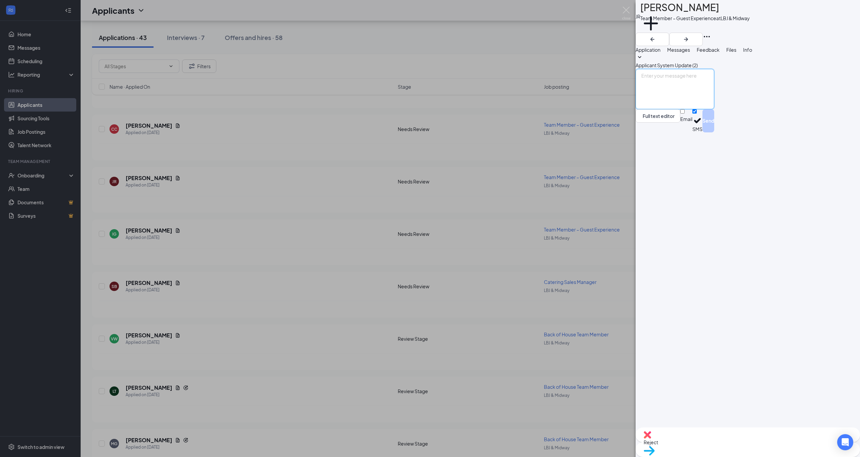
click at [693, 109] on textarea at bounding box center [674, 89] width 79 height 40
type textarea "Good Morning Jose,"
click at [48, 63] on div "JR Jose Rodriguez Team Member – Guest Experience at LBJ & Midway Add a tag Appl…" at bounding box center [430, 228] width 860 height 457
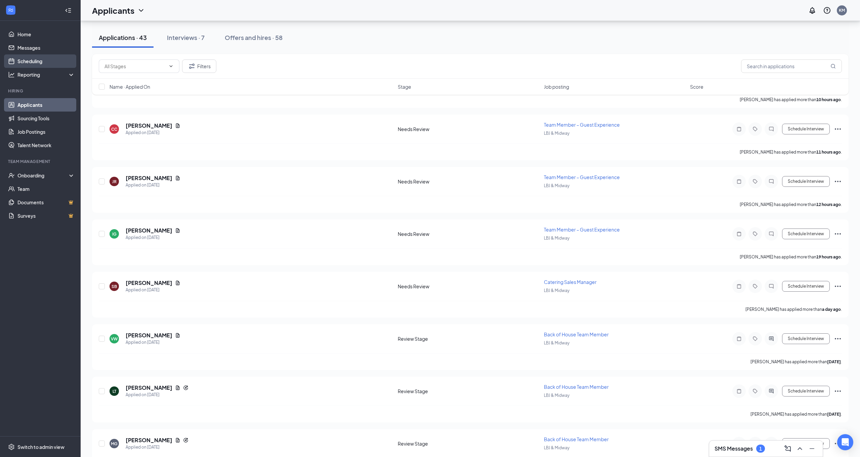
click at [37, 61] on link "Scheduling" at bounding box center [45, 60] width 57 height 13
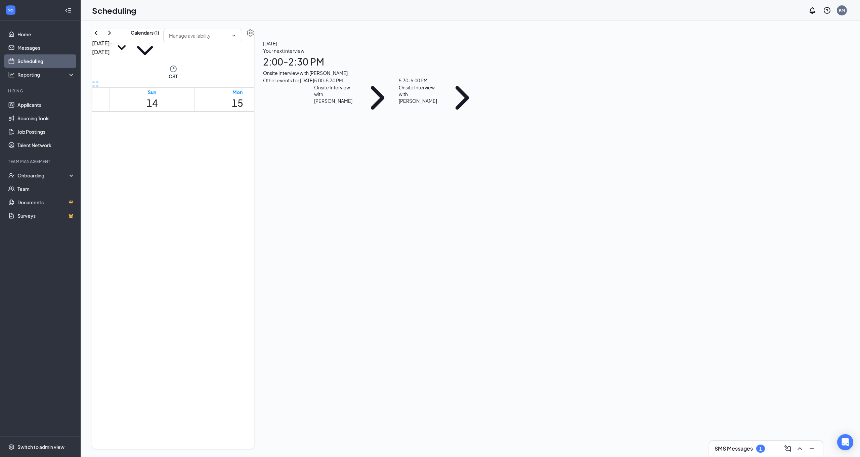
scroll to position [630, 0]
click at [390, 235] on div "5:30-6:00 PM 1" at bounding box center [380, 250] width 26 height 30
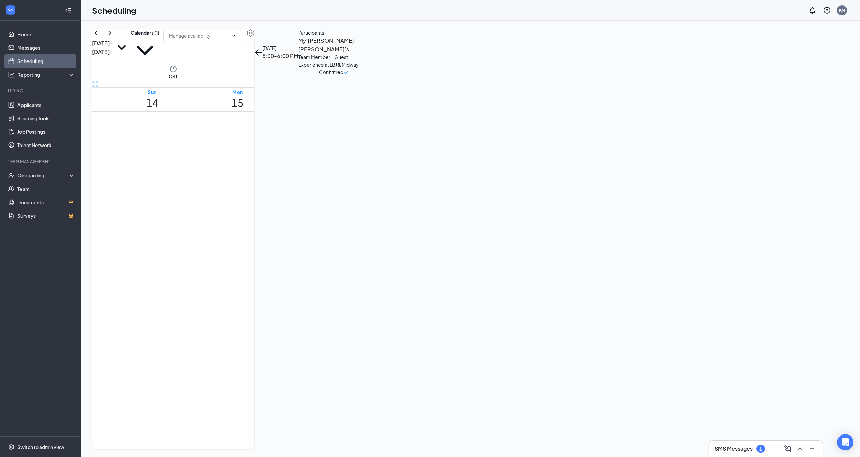
click at [369, 36] on div "Participants" at bounding box center [333, 32] width 71 height 7
click at [369, 70] on div "My’Janae Robert’s Team Member – Guest Experience at LBJ & Midway Confirmed" at bounding box center [333, 55] width 71 height 39
click at [369, 53] on h3 "My’Janae Robert’s" at bounding box center [333, 44] width 71 height 17
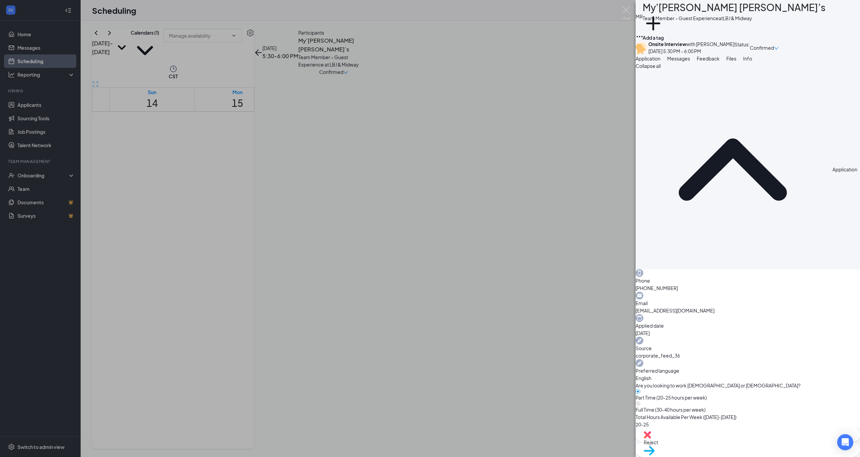
click at [749, 48] on div "Status :" at bounding box center [741, 48] width 15 height 14
click at [774, 49] on span "Confirmed" at bounding box center [761, 47] width 24 height 7
click at [823, 70] on span "Request Reschedule" at bounding box center [806, 73] width 46 height 6
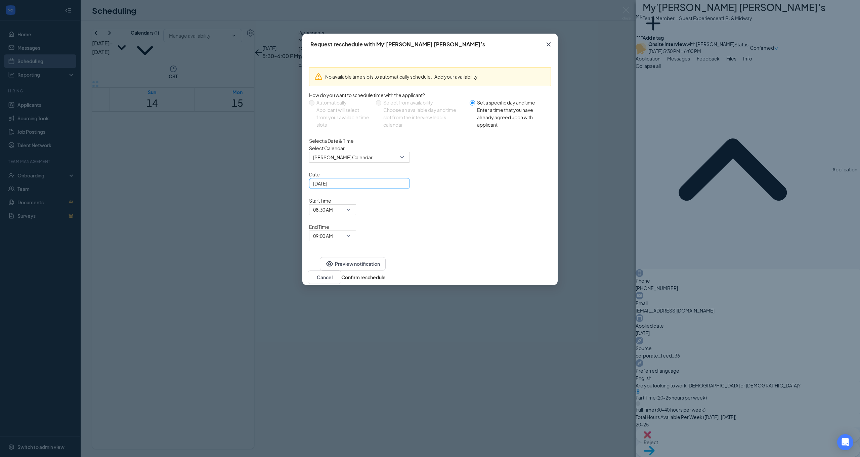
click at [399, 187] on div "Sep 16, 2025" at bounding box center [359, 183] width 93 height 7
type input "Sep 24, 2025"
click at [356, 261] on div "24" at bounding box center [355, 257] width 8 height 8
click at [385, 273] on button "Confirm reschedule" at bounding box center [363, 276] width 44 height 7
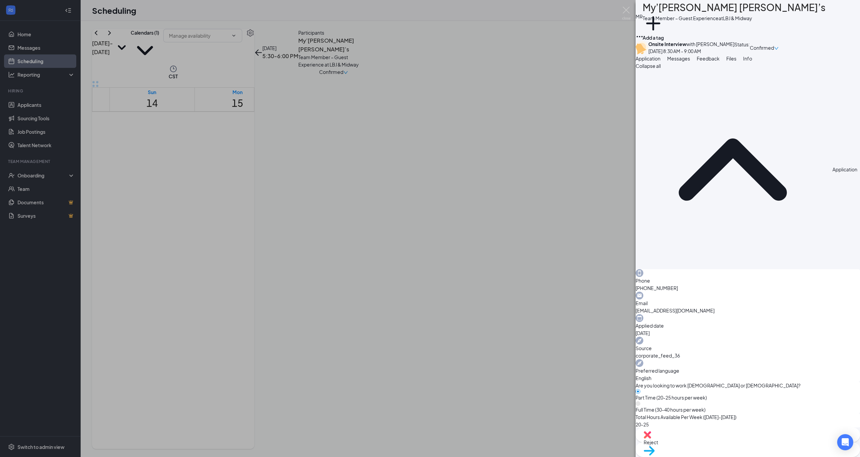
click at [430, 199] on div "MR My’Janae Robert’s Team Member – Guest Experience at LBJ & Midway Add a tag O…" at bounding box center [430, 228] width 860 height 457
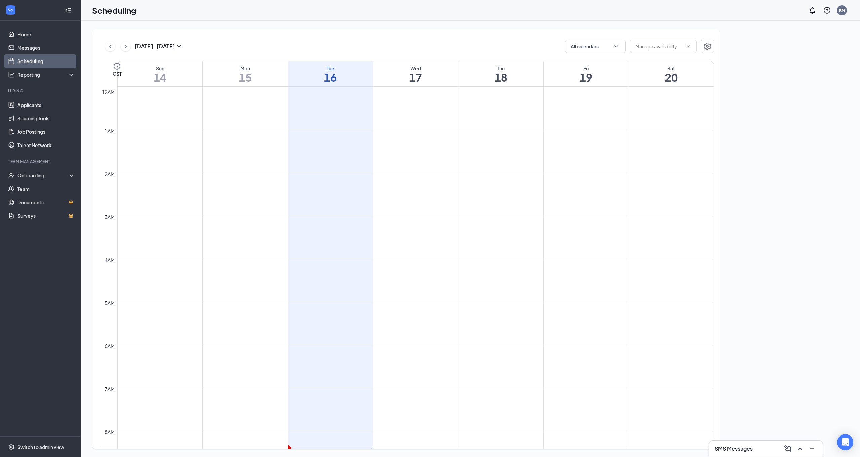
scroll to position [330, 0]
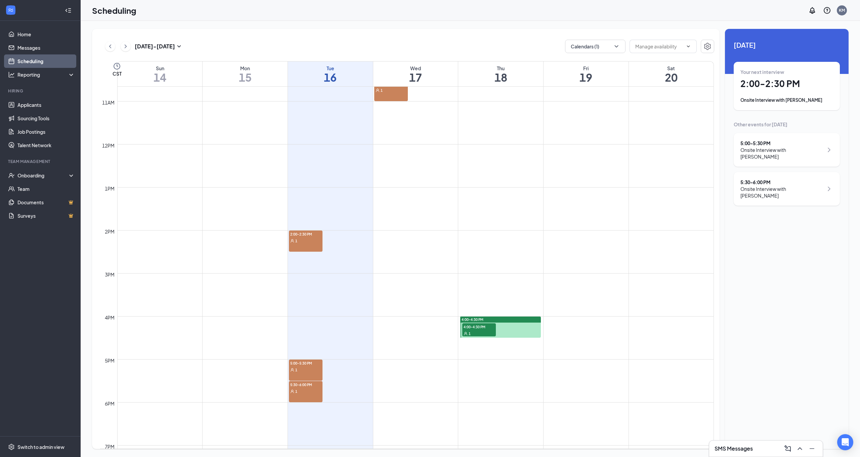
scroll to position [461, 0]
